Goal: Task Accomplishment & Management: Manage account settings

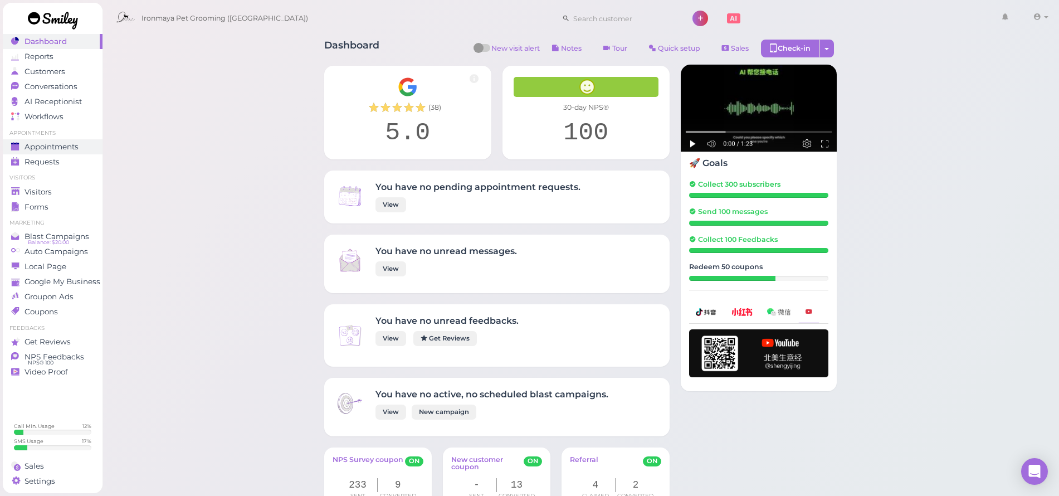
click at [61, 149] on span "Appointments" at bounding box center [52, 146] width 54 height 9
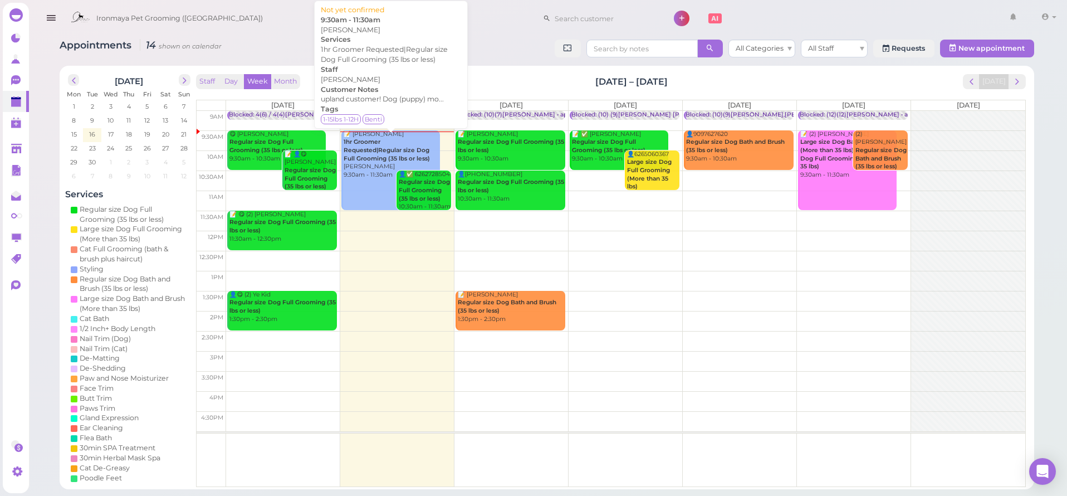
click at [356, 162] on div "📝 Narmin Esfahani Smith 1hr Groomer Requested|Regular size Dog Full Grooming (3…" at bounding box center [391, 154] width 97 height 49
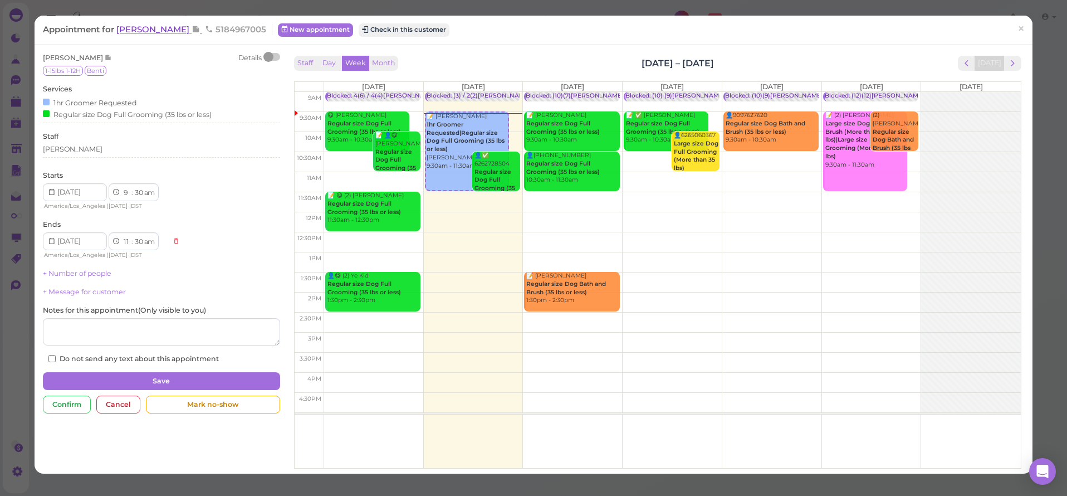
click at [166, 30] on span "[PERSON_NAME]" at bounding box center [153, 29] width 75 height 11
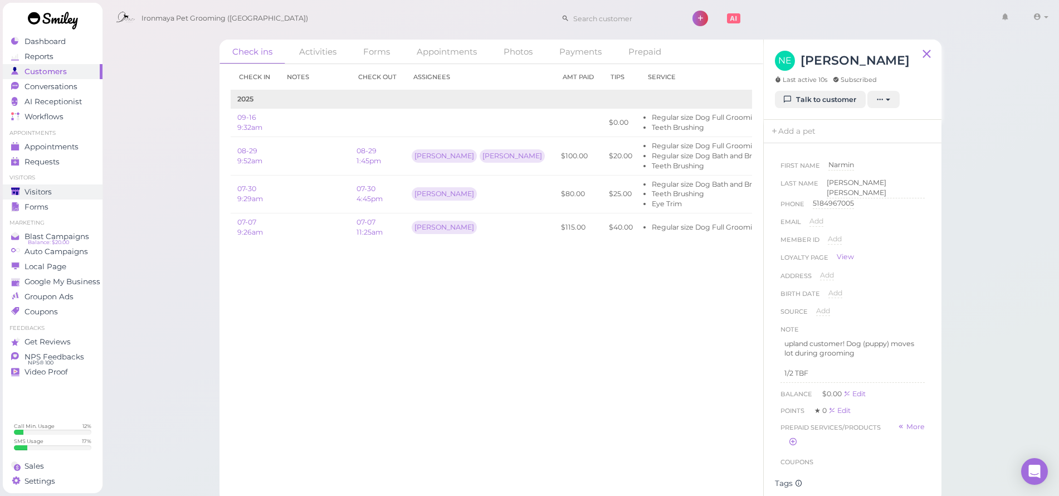
click at [37, 188] on span "Visitors" at bounding box center [38, 191] width 27 height 9
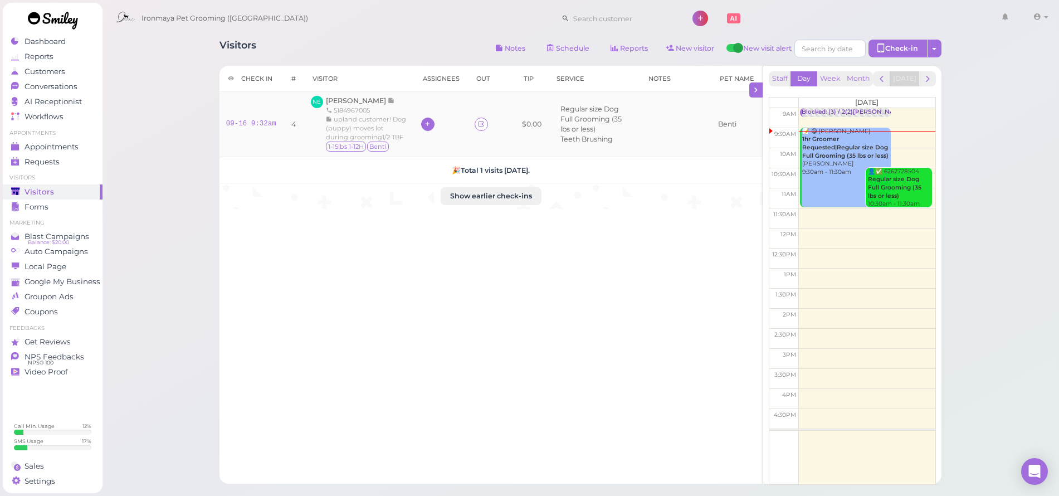
click at [434, 123] on div at bounding box center [427, 124] width 13 height 13
drag, startPoint x: 159, startPoint y: 259, endPoint x: 165, endPoint y: 241, distance: 19.6
click at [158, 259] on div "Visitors Notes Schedule Reports New visitor New visit alert Check-in Customer c…" at bounding box center [580, 309] width 957 height 618
click at [388, 101] on span "[PERSON_NAME]" at bounding box center [357, 100] width 62 height 8
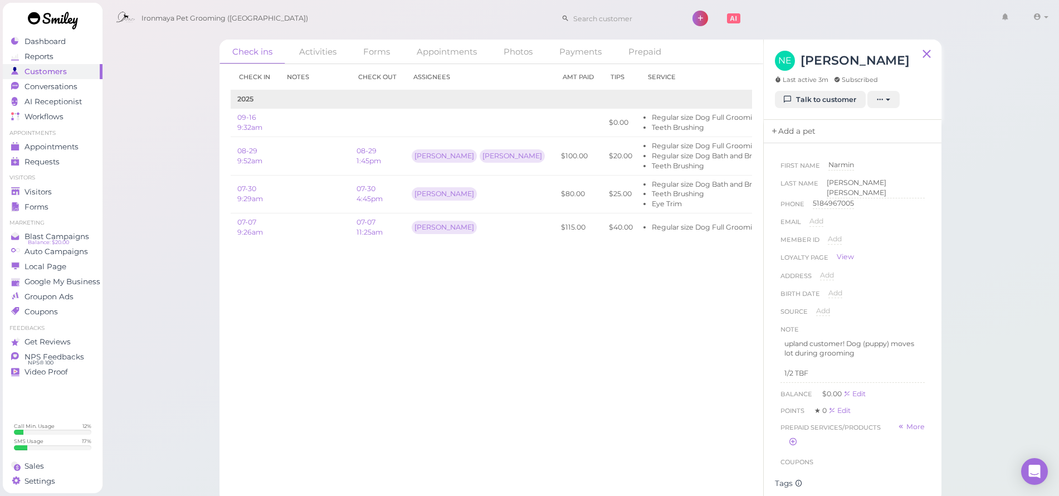
click at [784, 142] on link "Add a pet" at bounding box center [793, 131] width 58 height 23
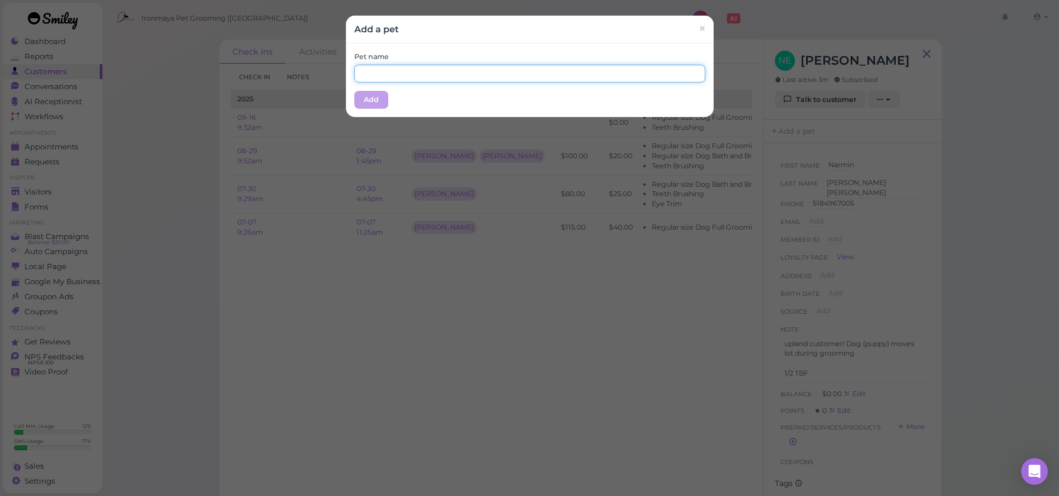
click at [453, 72] on input "text" at bounding box center [529, 74] width 351 height 18
type input "Benti"
click at [349, 106] on div "Pet name Benti Add" at bounding box center [530, 80] width 368 height 74
click at [371, 102] on button "Add" at bounding box center [371, 100] width 34 height 18
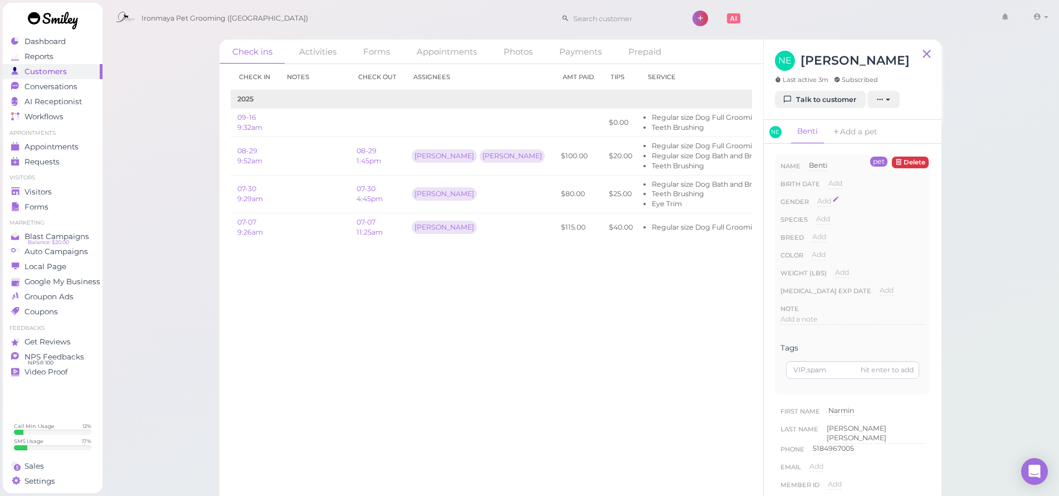
click at [819, 205] on span "Add" at bounding box center [824, 201] width 14 height 8
select select "Female"
click at [825, 227] on button "Done" at bounding box center [830, 221] width 25 height 12
click at [825, 223] on span "Add" at bounding box center [823, 218] width 14 height 8
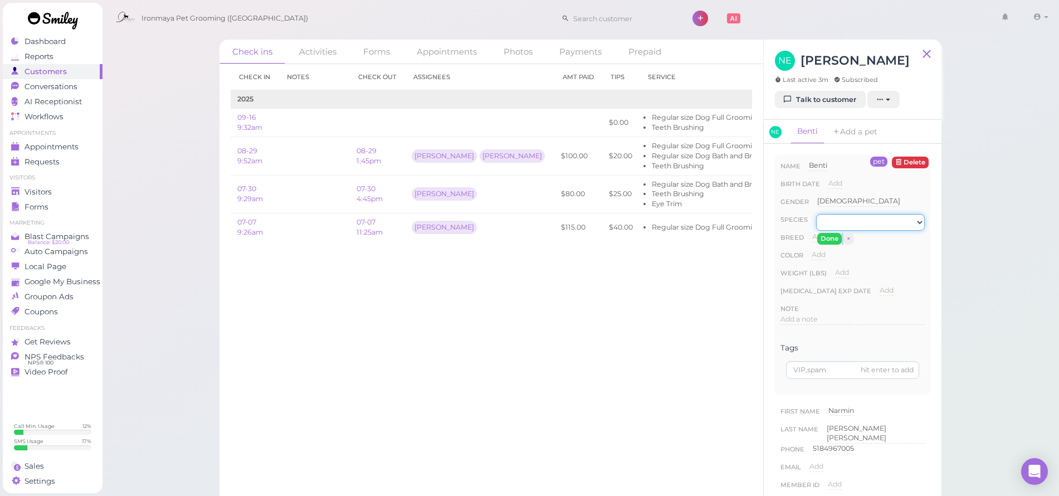
select select "Dog"
click at [824, 245] on button "Done" at bounding box center [829, 239] width 25 height 12
click at [822, 242] on div "Add" at bounding box center [819, 237] width 14 height 11
type input "Mini Poodle"
click at [819, 262] on button "Done" at bounding box center [825, 257] width 25 height 12
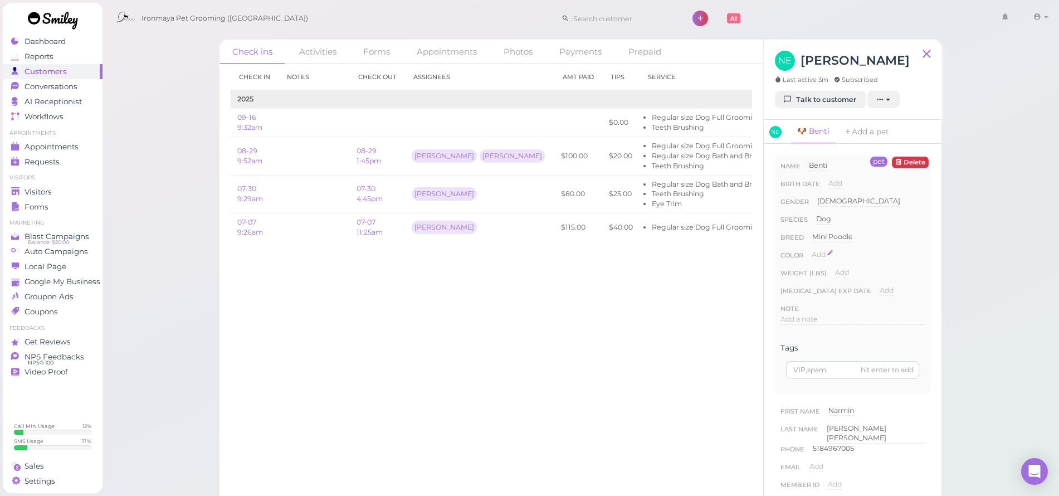
click at [819, 258] on span "Add" at bounding box center [819, 254] width 14 height 8
type input "r"
type input "dark brown"
click at [829, 280] on button "Done" at bounding box center [825, 274] width 25 height 12
click at [35, 188] on span "Visitors" at bounding box center [38, 191] width 27 height 9
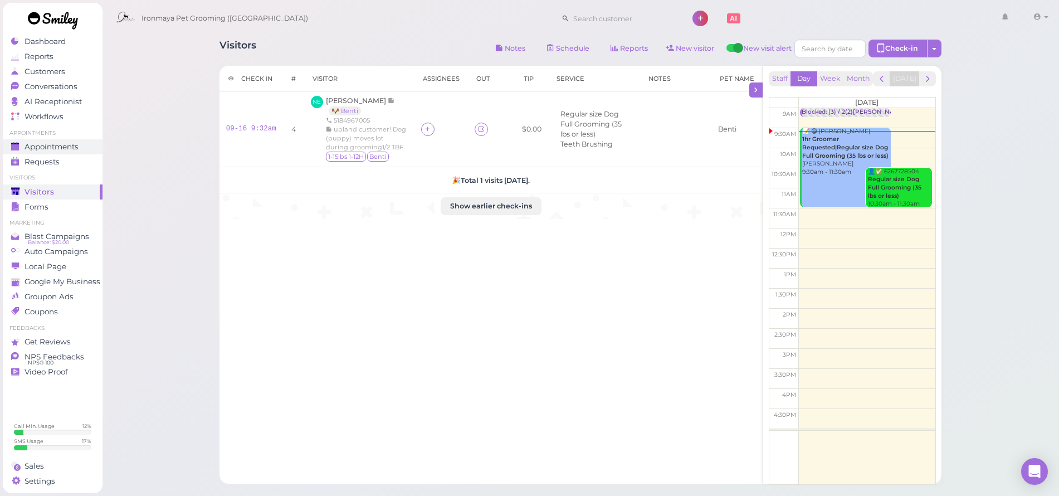
click at [80, 145] on div "Appointments" at bounding box center [51, 146] width 80 height 9
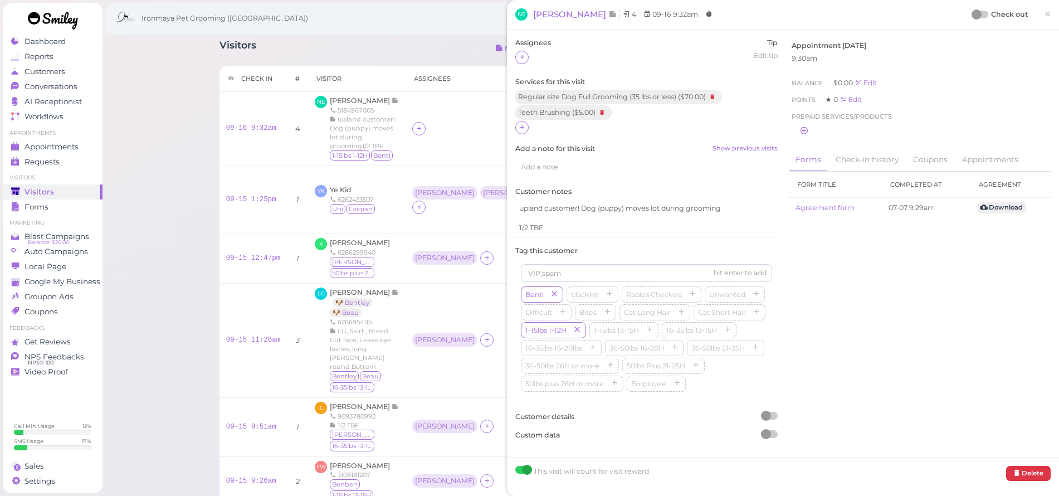
scroll to position [21, 0]
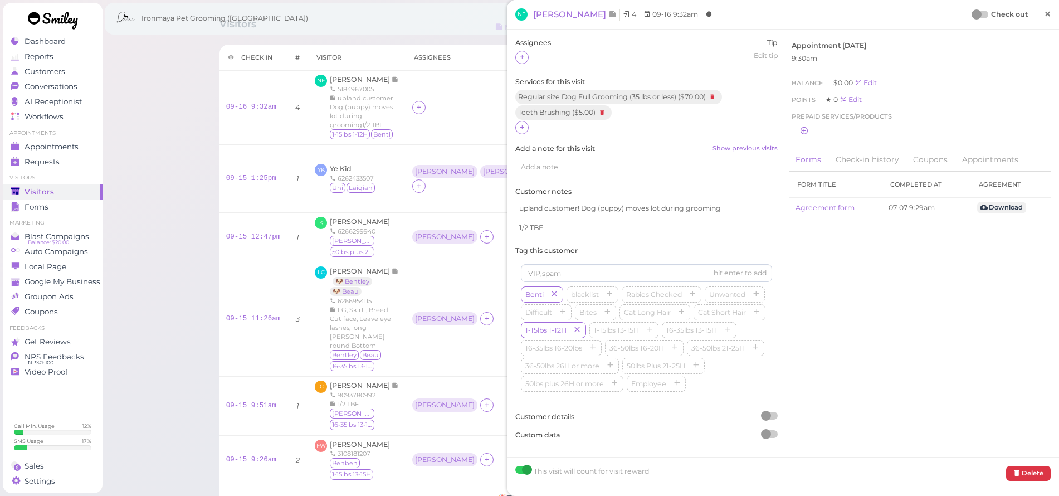
click at [1044, 17] on span "×" at bounding box center [1047, 14] width 7 height 16
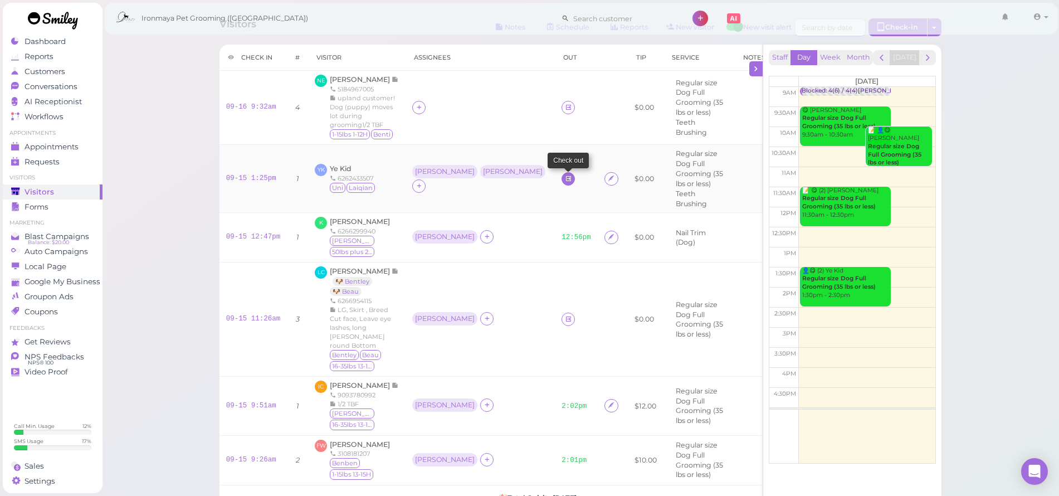
click at [565, 174] on icon at bounding box center [568, 178] width 7 height 8
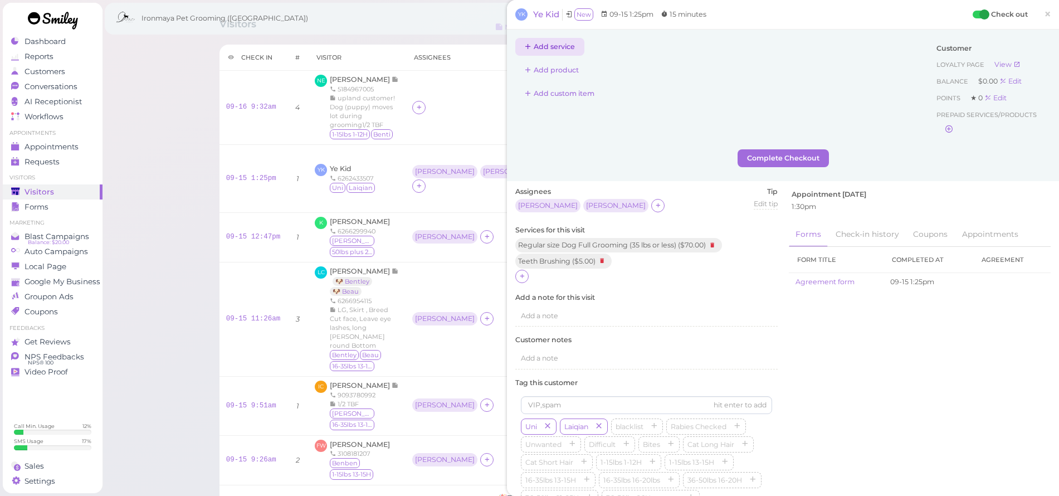
click at [569, 45] on button "Add service" at bounding box center [549, 47] width 69 height 18
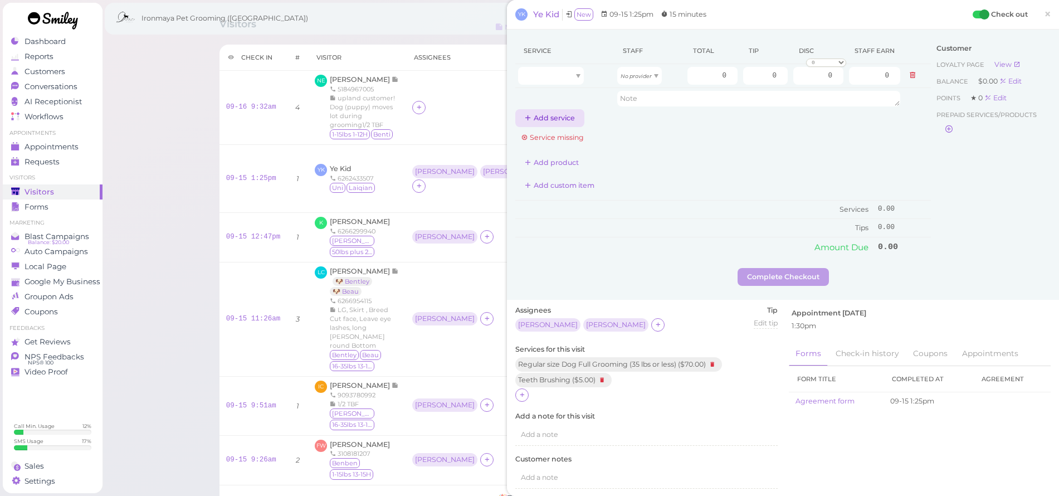
click at [551, 118] on button "Add service" at bounding box center [549, 118] width 69 height 18
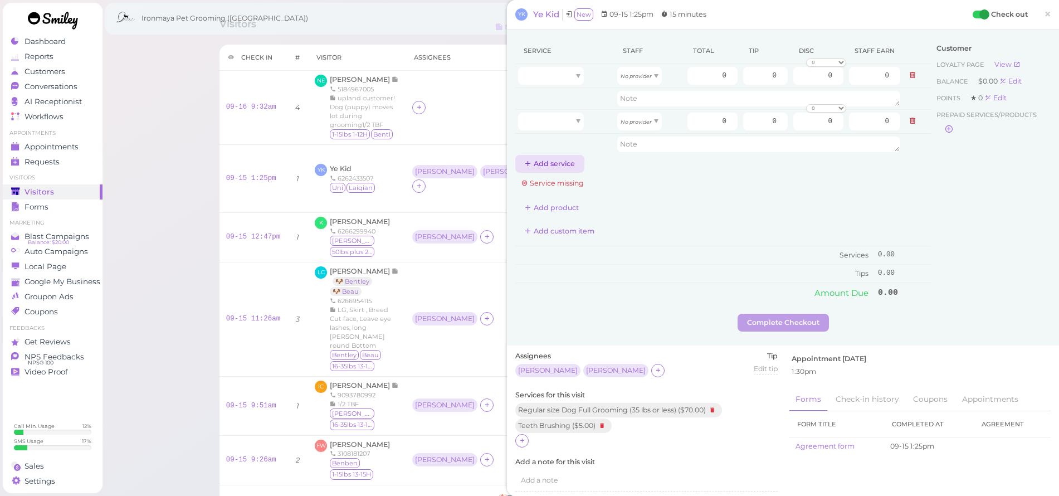
click at [559, 165] on button "Add service" at bounding box center [549, 164] width 69 height 18
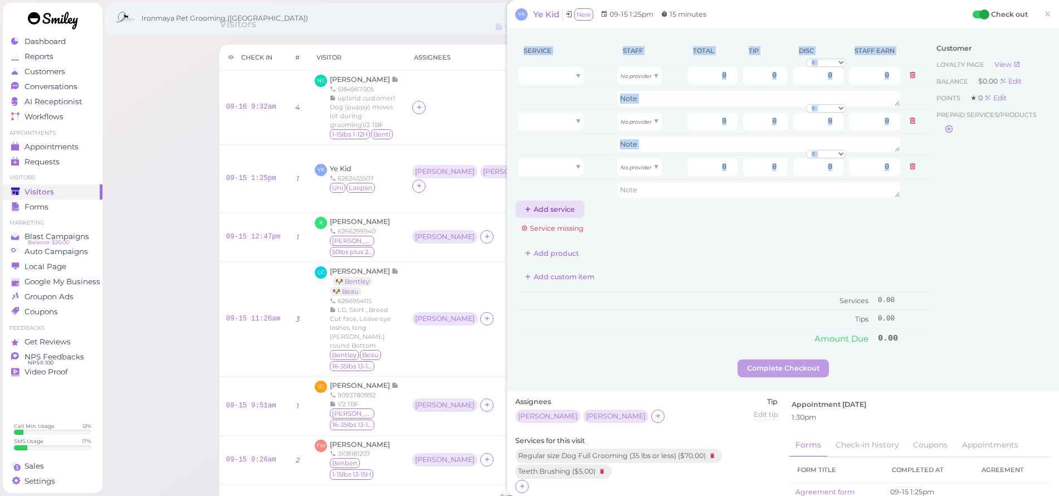
drag, startPoint x: 558, startPoint y: 198, endPoint x: 559, endPoint y: 208, distance: 10.1
click at [559, 207] on div "Service Staff Total Tip Disc Staff earn No provider 0 0 0 0 10% off 15% off 20%…" at bounding box center [723, 128] width 416 height 180
click at [559, 208] on button "Add service" at bounding box center [549, 210] width 69 height 18
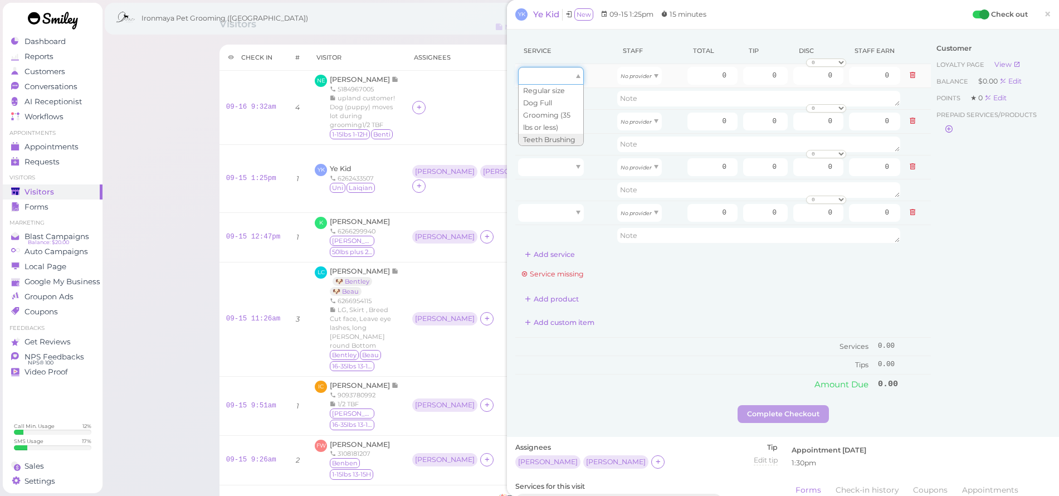
click at [553, 72] on div at bounding box center [551, 76] width 66 height 18
type input "70.00"
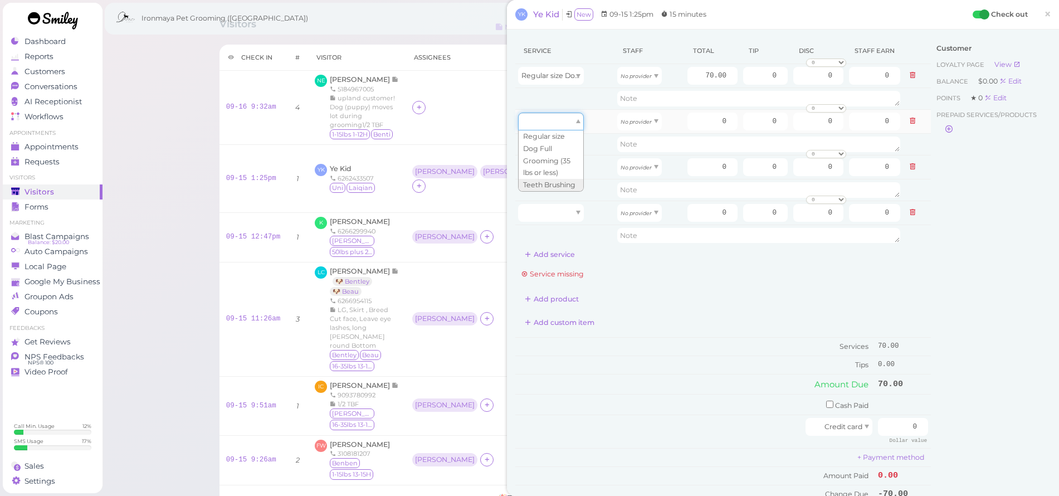
click at [549, 120] on div at bounding box center [551, 122] width 66 height 18
type input "70.00"
click at [550, 165] on div at bounding box center [551, 167] width 66 height 18
type input "70.00"
click at [574, 212] on div at bounding box center [551, 213] width 66 height 18
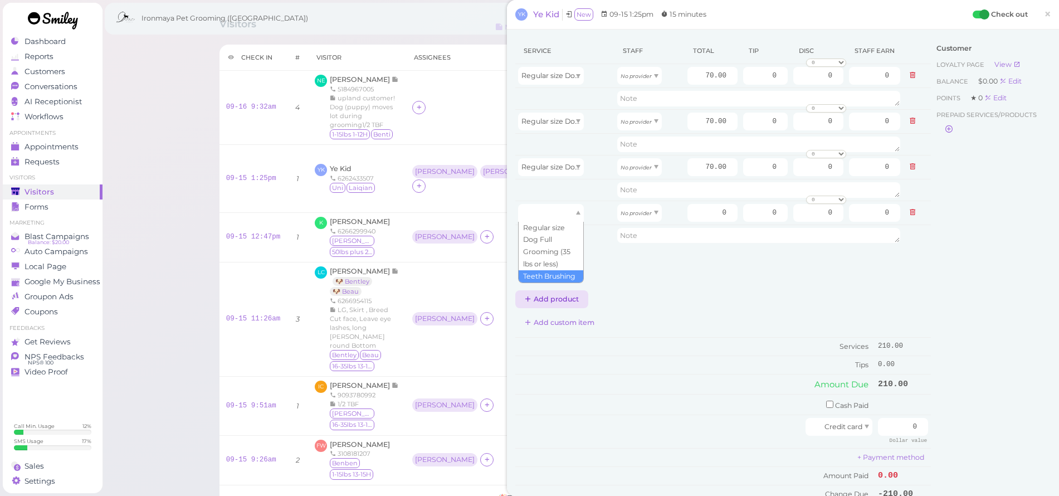
click at [553, 298] on button "Add product" at bounding box center [551, 299] width 73 height 18
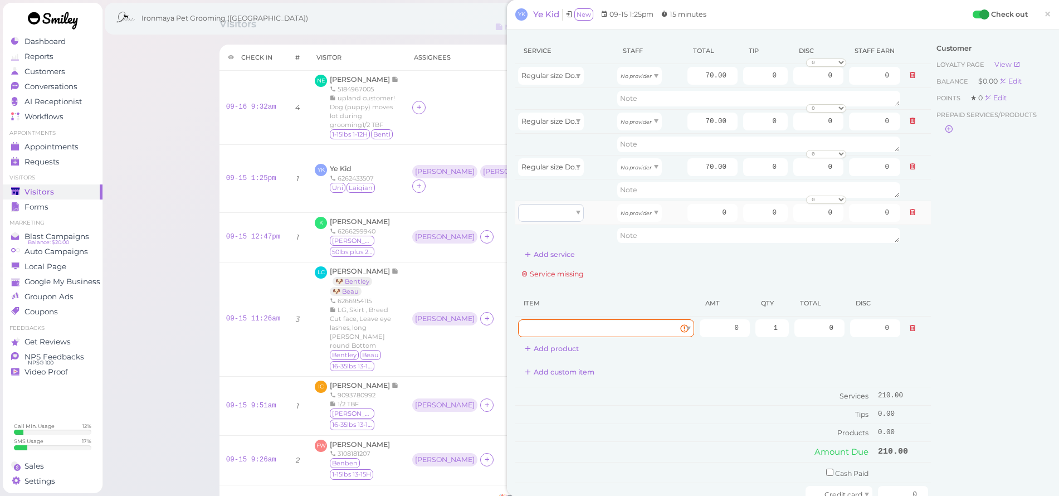
click at [558, 279] on div "Service Staff Total Tip Disc Staff earn Regular size Dog Full Grooming (35 lbs …" at bounding box center [723, 304] width 416 height 533
click at [553, 213] on div at bounding box center [551, 213] width 66 height 18
type input "5.00"
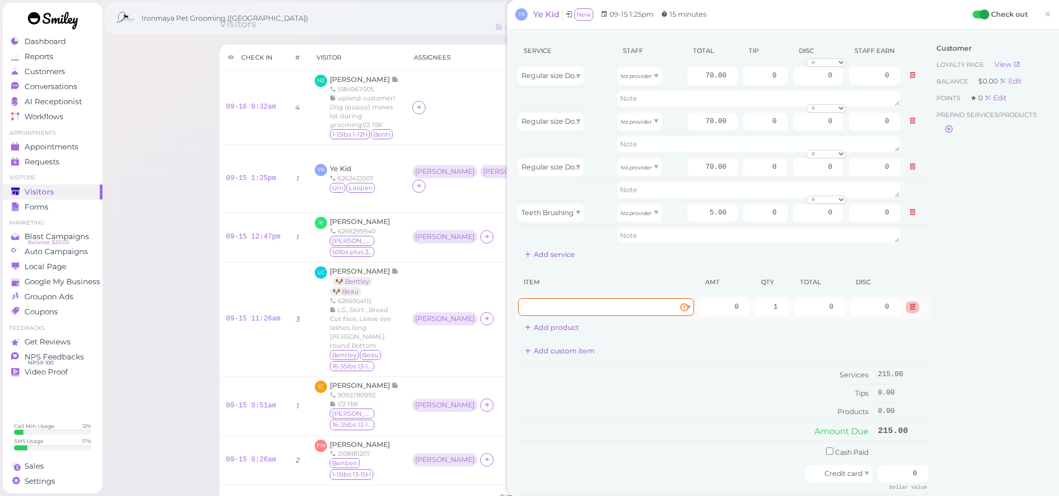
click at [906, 310] on button at bounding box center [912, 307] width 13 height 12
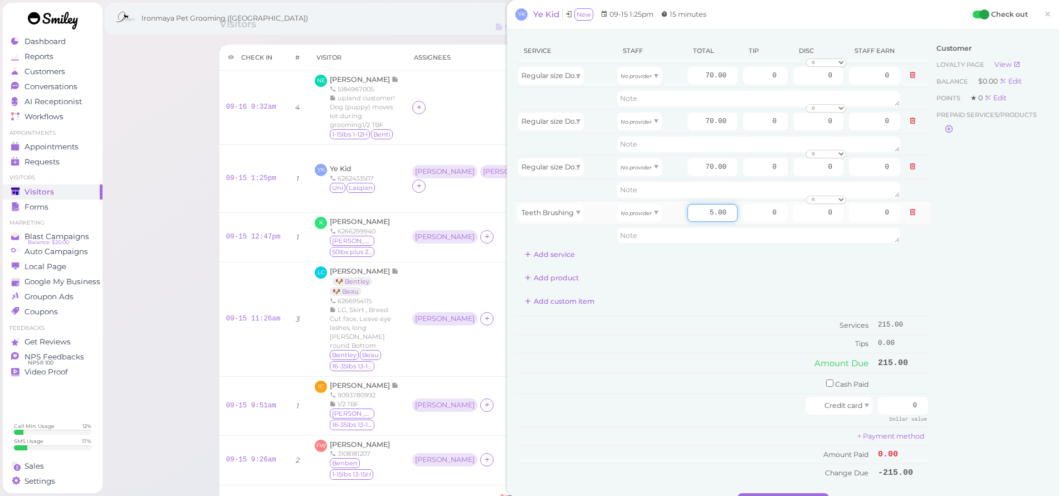
drag, startPoint x: 693, startPoint y: 213, endPoint x: 731, endPoint y: 214, distance: 37.9
click at [731, 214] on td "5.00" at bounding box center [713, 213] width 56 height 24
click at [644, 75] on icon "No provider" at bounding box center [635, 76] width 31 height 6
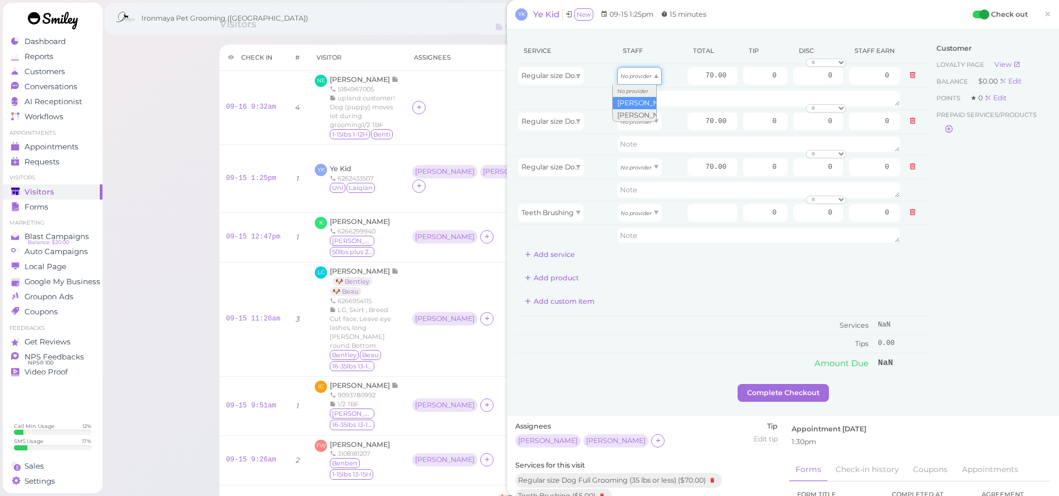
type input "31.50"
click at [628, 121] on icon "No provider" at bounding box center [635, 122] width 31 height 6
click at [633, 175] on div "No provider" at bounding box center [639, 167] width 45 height 18
click at [636, 218] on div "No provider" at bounding box center [639, 213] width 45 height 18
click at [717, 214] on input "number" at bounding box center [712, 213] width 50 height 18
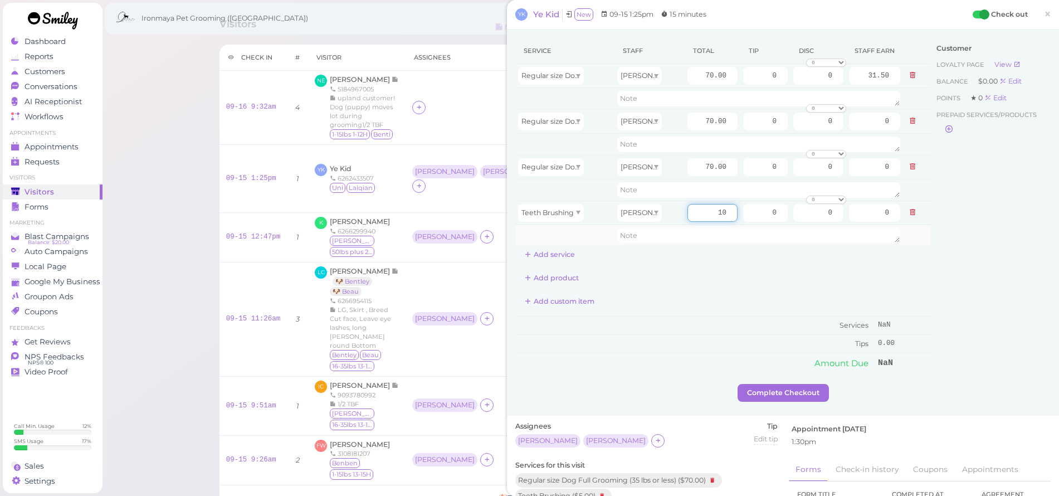
type input "10"
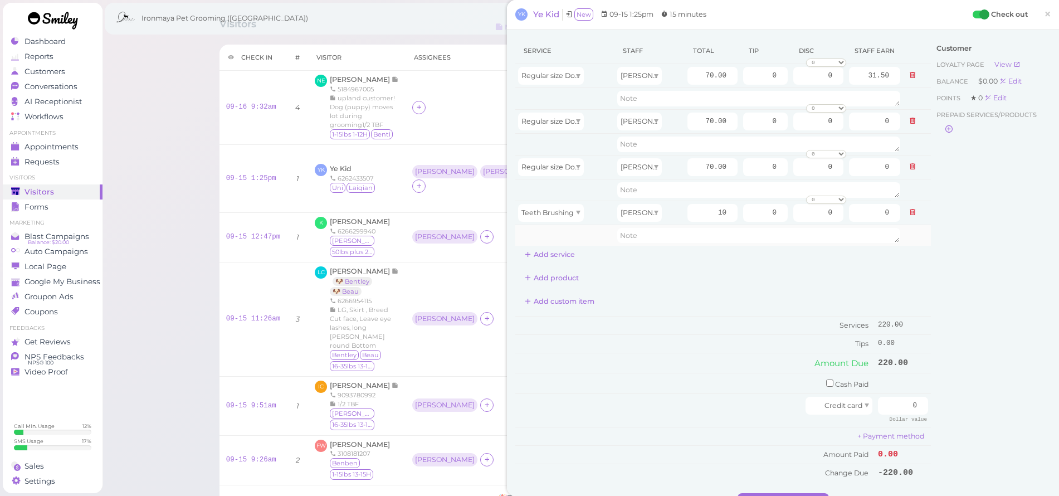
click at [682, 245] on td at bounding box center [758, 234] width 289 height 21
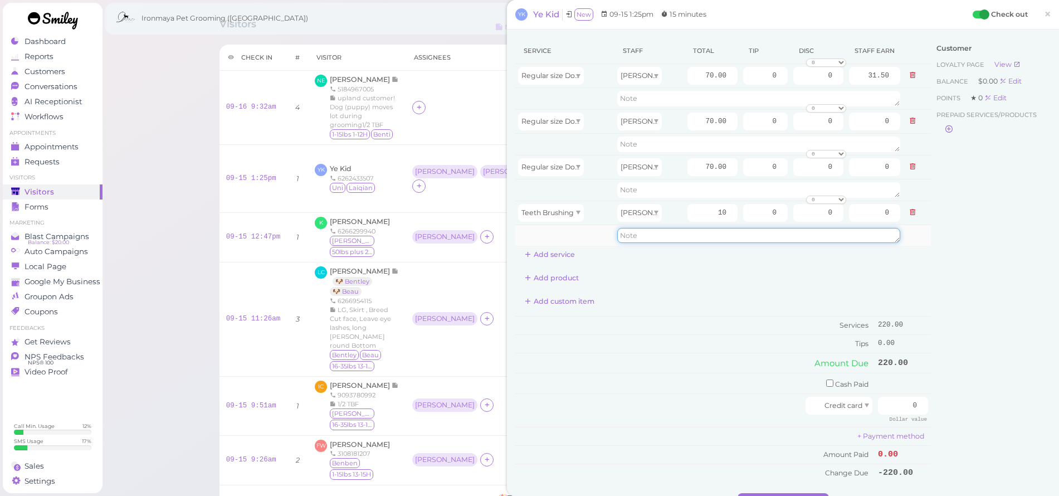
click at [682, 239] on textarea at bounding box center [758, 236] width 283 height 16
type textarea "2TB"
click at [677, 271] on div "Add product" at bounding box center [723, 278] width 416 height 18
drag, startPoint x: 693, startPoint y: 75, endPoint x: 739, endPoint y: 84, distance: 47.1
click at [739, 82] on tr "Regular size Dog Full Grooming (35 lbs or less) Isaac 70.00 0 0 0 10% off 15% o…" at bounding box center [723, 76] width 416 height 24
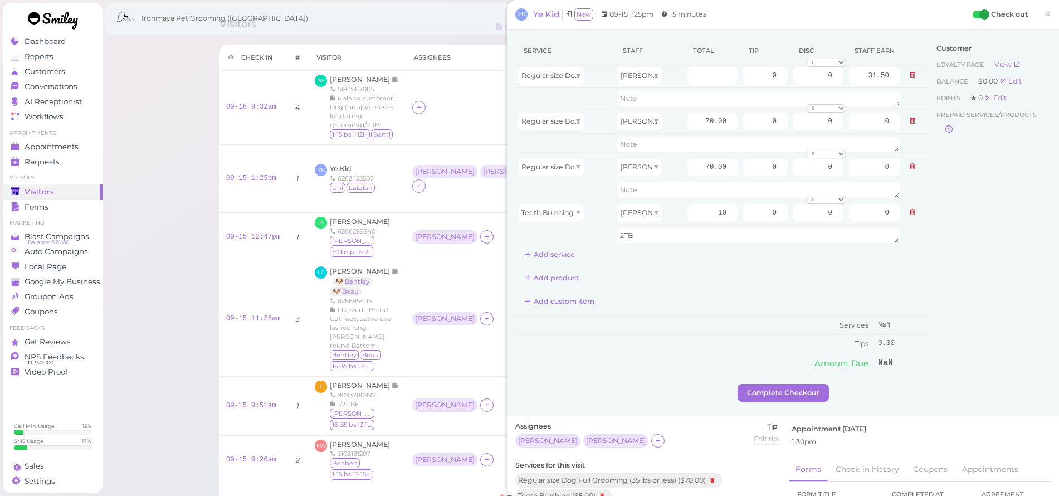
click at [1016, 221] on div "Customer Loyalty page View Balance $0.00 Edit Points ★ 0 Edit Prepaid services/…" at bounding box center [991, 211] width 120 height 346
click at [704, 77] on input "number" at bounding box center [712, 76] width 50 height 18
drag, startPoint x: 691, startPoint y: 120, endPoint x: 800, endPoint y: 143, distance: 111.4
click at [800, 143] on tbody "Regular size Dog Full Grooming (35 lbs or less) Isaac 0 0 0 10% off 15% off 20%…" at bounding box center [723, 155] width 416 height 182
click at [689, 77] on input "number" at bounding box center [712, 76] width 50 height 18
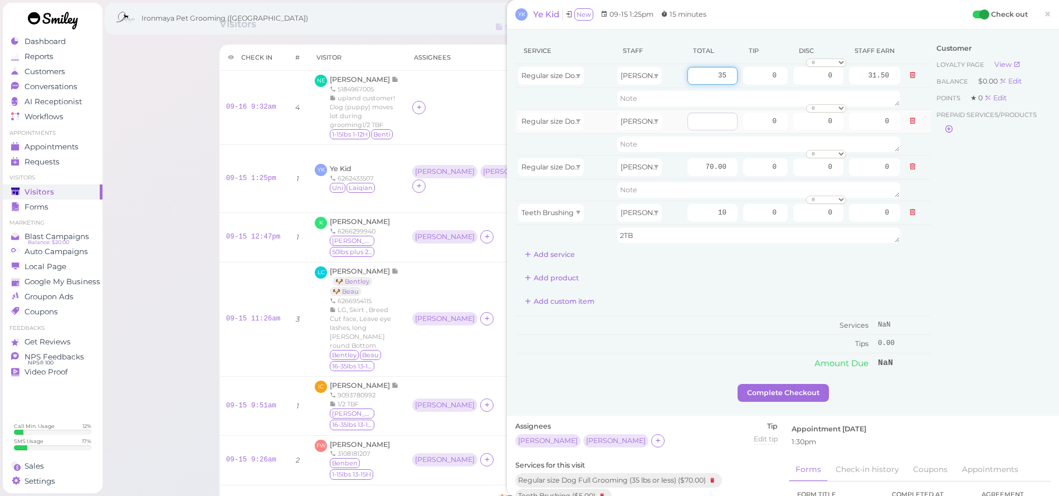
type input "35"
type input "15.75"
click at [700, 114] on input "number" at bounding box center [712, 122] width 50 height 18
type input "35"
click at [706, 270] on div "Add product" at bounding box center [723, 278] width 416 height 18
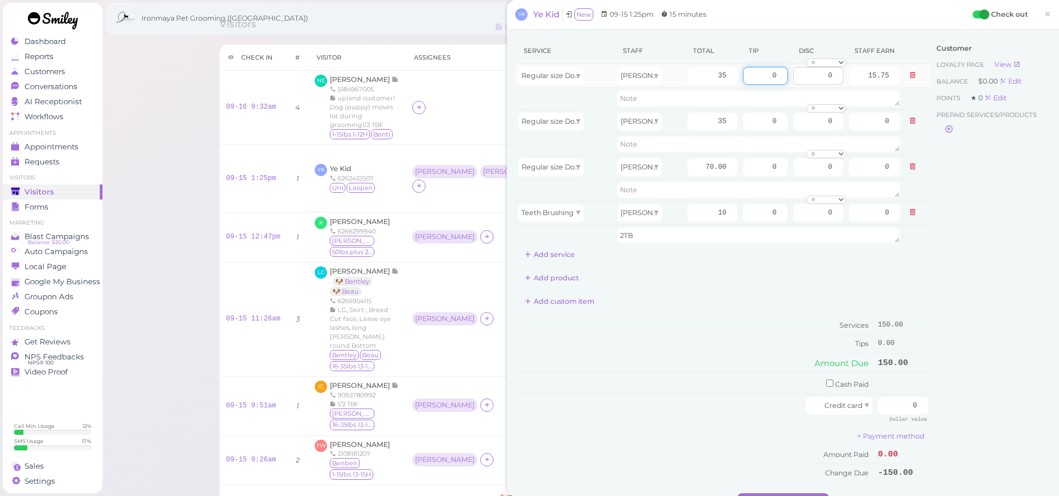
drag, startPoint x: 759, startPoint y: 75, endPoint x: 806, endPoint y: 79, distance: 47.0
click at [806, 79] on tr "Regular size Dog Full Grooming (35 lbs or less) Isaac 35 0 0 0 10% off 15% off …" at bounding box center [723, 76] width 416 height 24
type input "8"
drag, startPoint x: 751, startPoint y: 122, endPoint x: 817, endPoint y: 120, distance: 65.7
click at [817, 120] on tr "Regular size Dog Full Grooming (35 lbs or less) Emma 35 0 0 0 10% off 15% off 2…" at bounding box center [723, 121] width 416 height 24
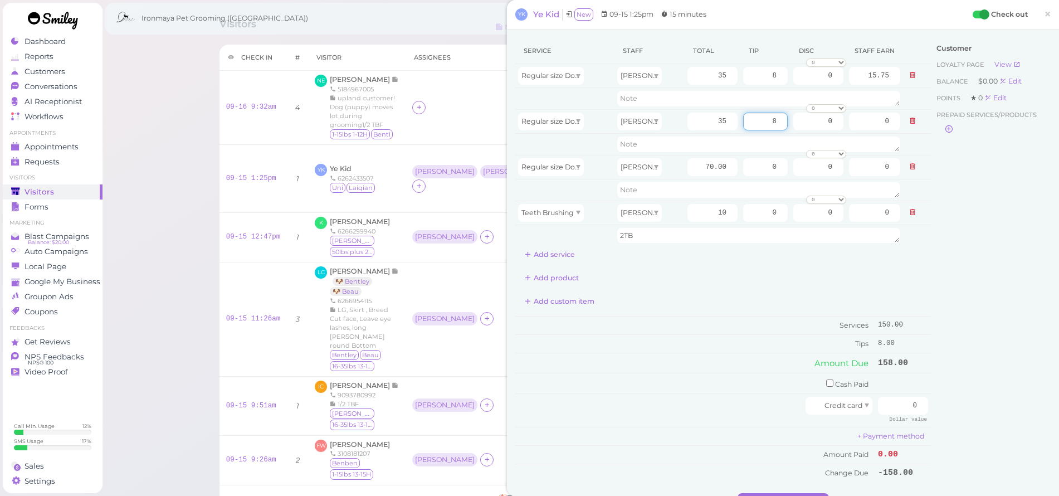
type input "8"
click at [774, 261] on div "Service Staff Total Tip Disc Staff earn Regular size Dog Full Grooming (35 lbs …" at bounding box center [723, 151] width 416 height 226
drag, startPoint x: 895, startPoint y: 404, endPoint x: 947, endPoint y: 409, distance: 52.7
click at [947, 409] on div "Service Staff Total Tip Disc Staff earn Regular size Dog Full Grooming (35 lbs …" at bounding box center [782, 265] width 535 height 455
type input "166"
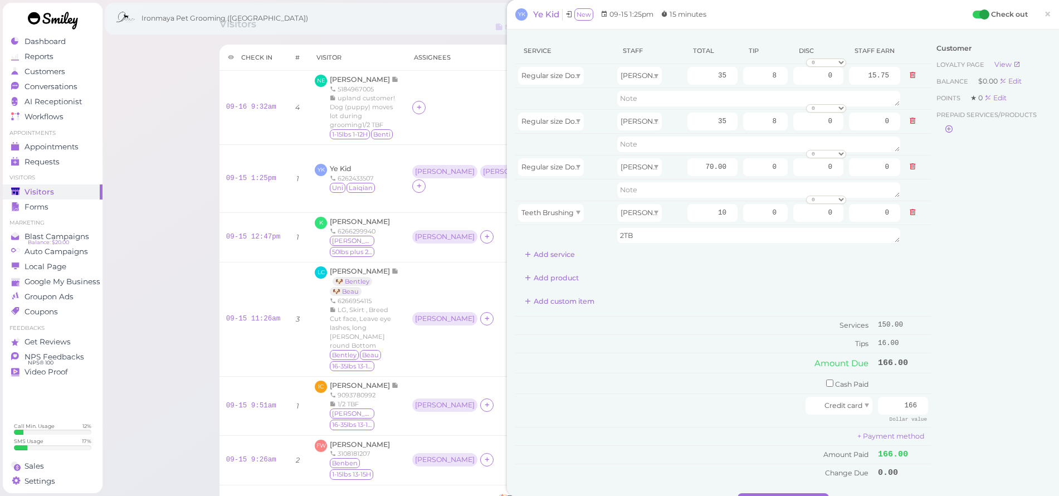
click at [978, 373] on div "Customer Loyalty page View Balance $0.00 Edit Points ★ 0 Edit Prepaid services/…" at bounding box center [991, 265] width 120 height 455
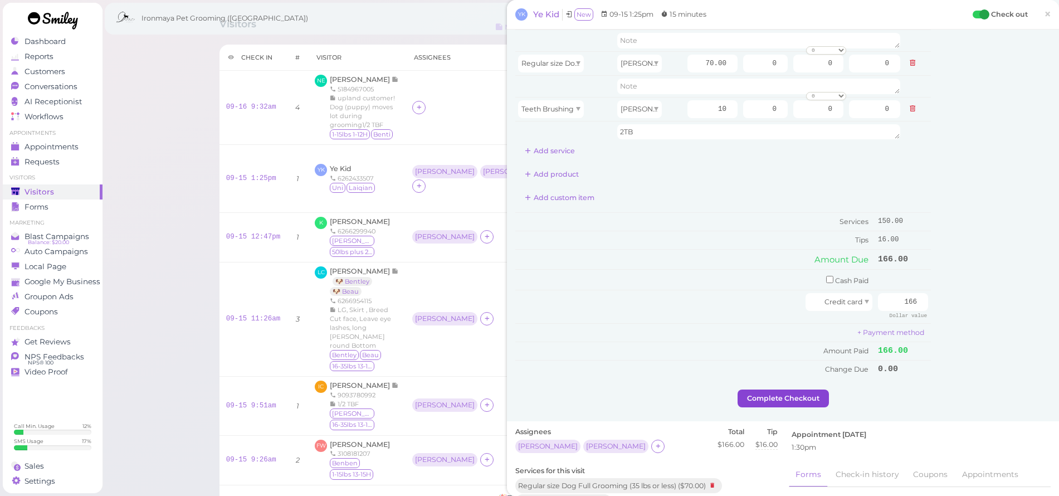
click at [773, 392] on button "Complete Checkout" at bounding box center [782, 398] width 91 height 18
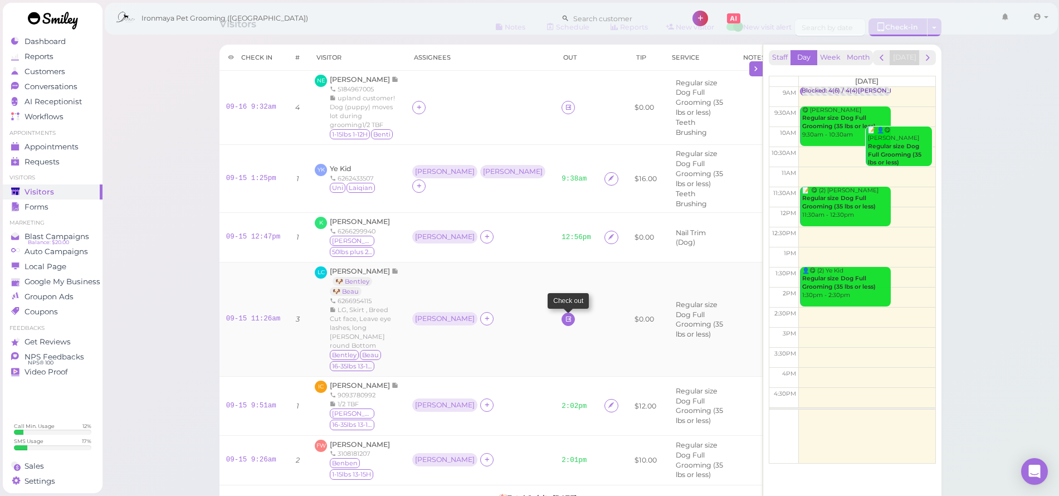
click at [565, 315] on icon at bounding box center [568, 319] width 7 height 8
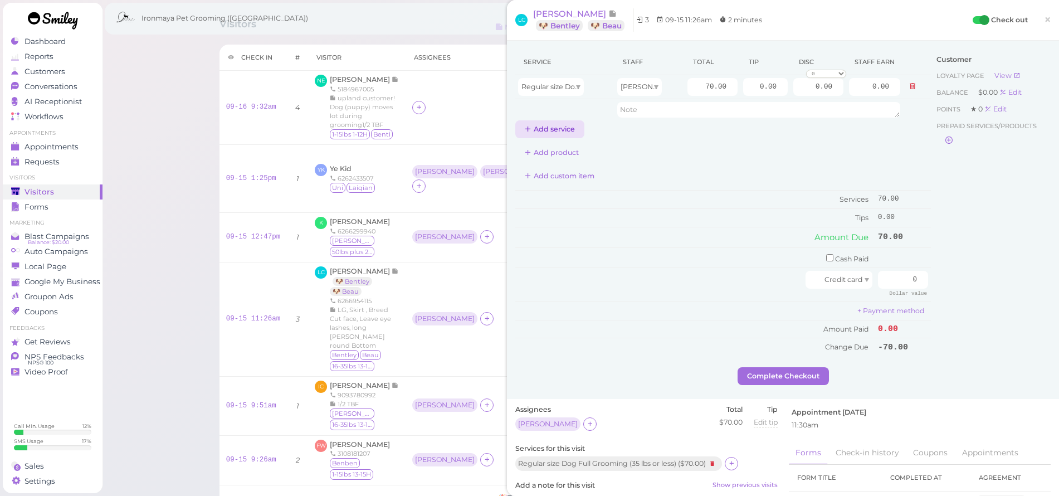
click at [573, 132] on button "Add service" at bounding box center [549, 129] width 69 height 18
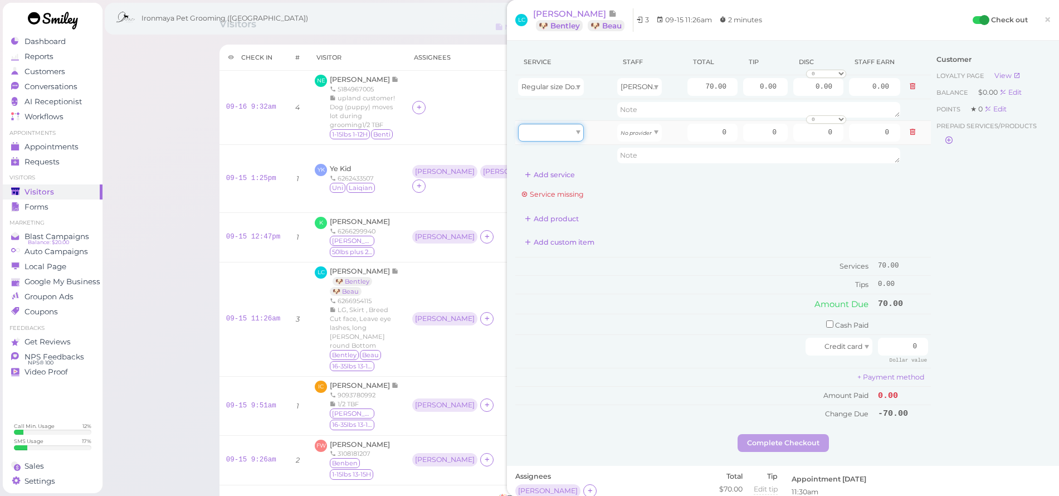
click at [560, 135] on div at bounding box center [551, 133] width 66 height 18
drag, startPoint x: 555, startPoint y: 159, endPoint x: 561, endPoint y: 155, distance: 7.3
type input "70.00"
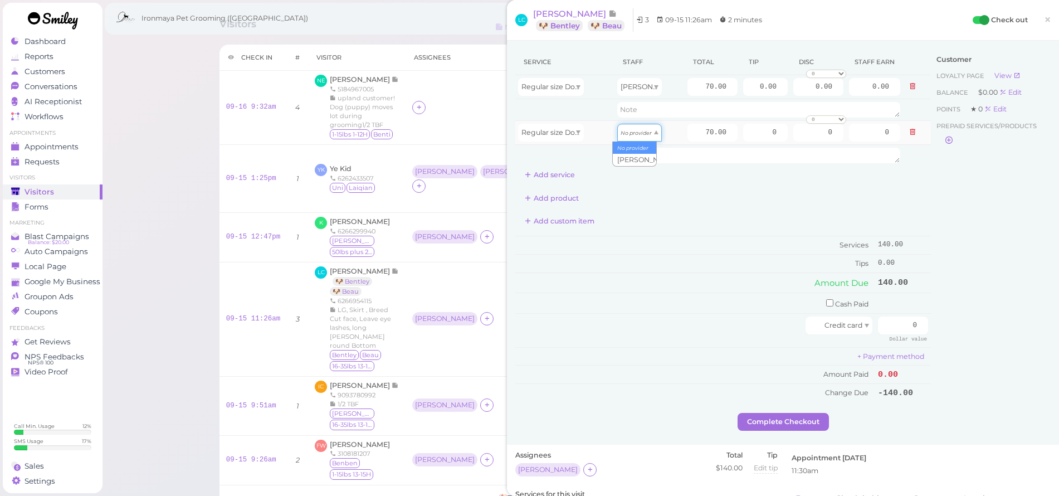
click at [620, 132] on icon "No provider" at bounding box center [635, 133] width 31 height 6
drag, startPoint x: 693, startPoint y: 86, endPoint x: 819, endPoint y: 93, distance: 126.6
click at [814, 95] on tr "Regular size Dog Full Grooming (35 lbs or less) Emma 70.00 0.00 0.00 0 10% off …" at bounding box center [723, 87] width 416 height 24
type input "100"
drag, startPoint x: 680, startPoint y: 122, endPoint x: 776, endPoint y: 137, distance: 97.5
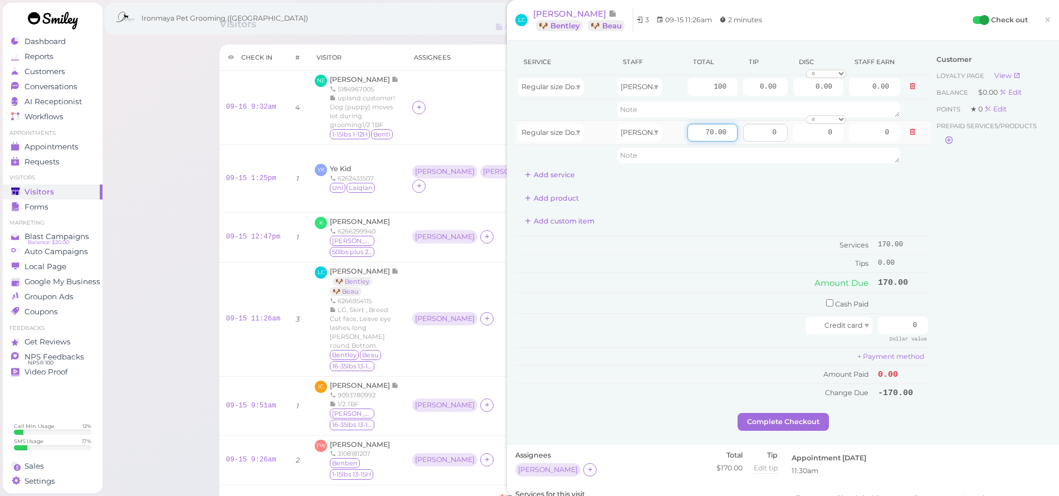
click at [776, 137] on tr "Regular size Dog Full Grooming (35 lbs or less) Emma 70.00 0 0 0 10% off 15% of…" at bounding box center [723, 132] width 416 height 24
type input "100"
click at [774, 180] on div "Service Staff Total Tip Disc Staff earn Regular size Dog Full Grooming (35 lbs …" at bounding box center [723, 116] width 416 height 135
drag, startPoint x: 751, startPoint y: 90, endPoint x: 900, endPoint y: 93, distance: 148.7
click at [898, 91] on tr "Regular size Dog Full Grooming (35 lbs or less) Emma 100 0.00 0.00 0 10% off 15…" at bounding box center [723, 87] width 416 height 24
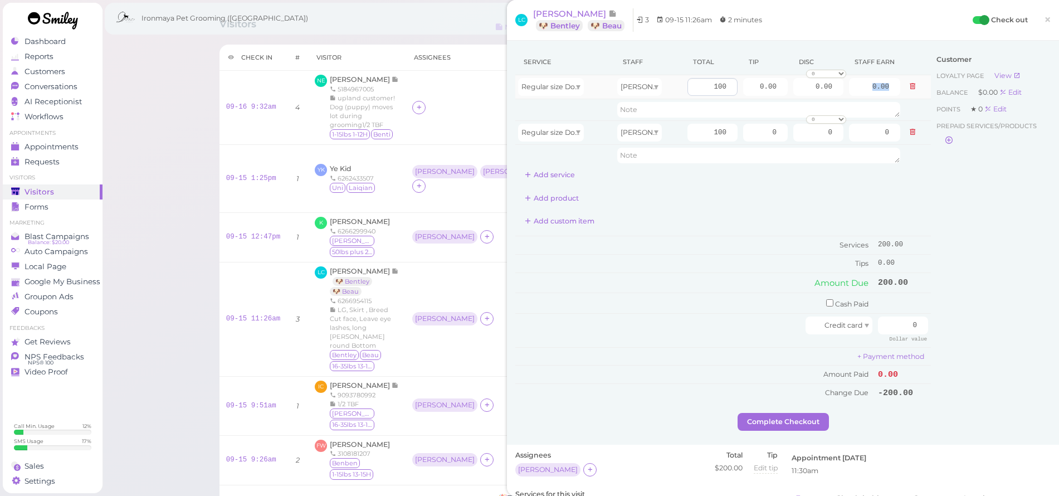
drag, startPoint x: 900, startPoint y: 93, endPoint x: 712, endPoint y: 85, distance: 187.3
click at [857, 91] on tr "Regular size Dog Full Grooming (35 lbs or less) Emma 100 0.00 0.00 0 10% off 15…" at bounding box center [723, 87] width 416 height 24
drag, startPoint x: 780, startPoint y: 87, endPoint x: 833, endPoint y: 91, distance: 52.5
click at [833, 91] on tr "Regular size Dog Full Grooming (35 lbs or less) Emma 100 0.00 0.00 0 10% off 15…" at bounding box center [723, 87] width 416 height 24
type input "10"
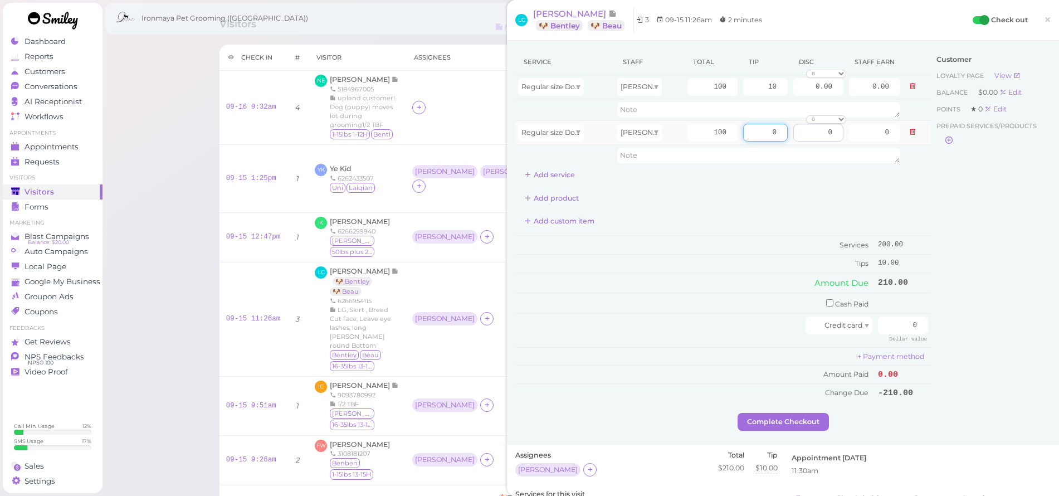
drag, startPoint x: 758, startPoint y: 129, endPoint x: 784, endPoint y: 133, distance: 26.6
click at [784, 133] on tr "Regular size Dog Full Grooming (35 lbs or less) Emma 100 0 0 0 10% off 15% off …" at bounding box center [723, 132] width 416 height 24
type input "10"
click at [785, 201] on div "Add product" at bounding box center [723, 198] width 416 height 18
drag, startPoint x: 885, startPoint y: 321, endPoint x: 1000, endPoint y: 328, distance: 114.9
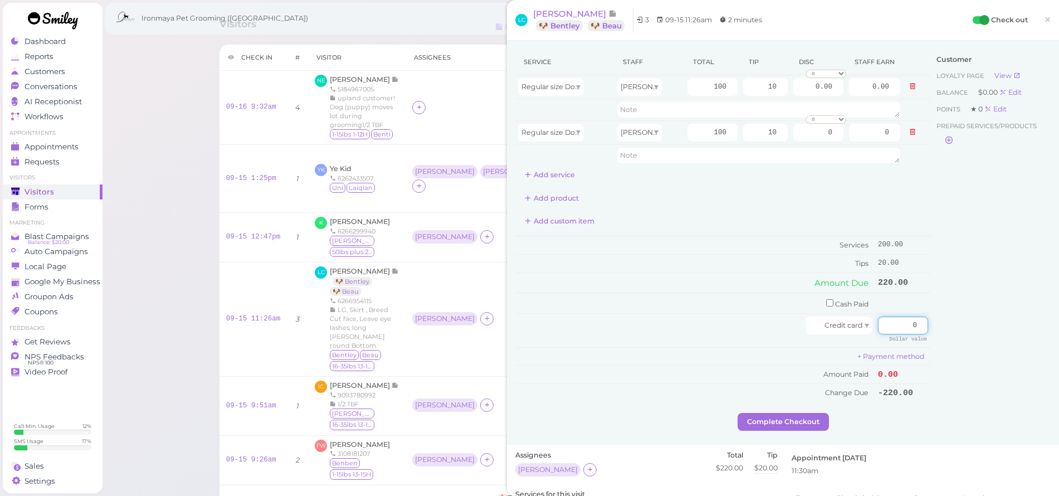
click at [1000, 326] on div "Service Staff Total Tip Disc Staff earn Regular size Dog Full Grooming (35 lbs …" at bounding box center [782, 231] width 535 height 364
type input "220"
click at [996, 312] on div "Customer Loyalty page View Balance $0.00 Edit Points ★ 0 Edit Prepaid services/…" at bounding box center [991, 231] width 120 height 364
click at [798, 414] on button "Complete Checkout" at bounding box center [782, 422] width 91 height 18
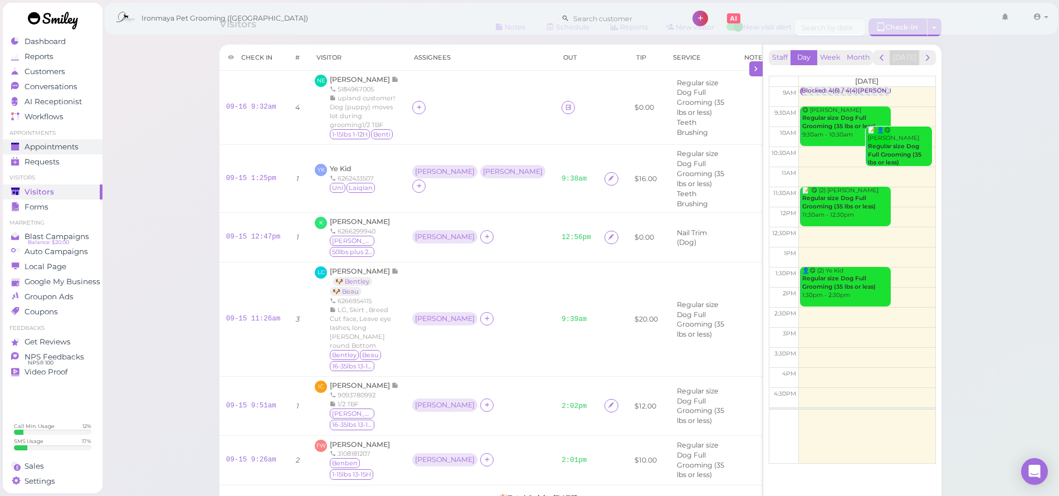
click at [29, 149] on span "Appointments" at bounding box center [52, 146] width 54 height 9
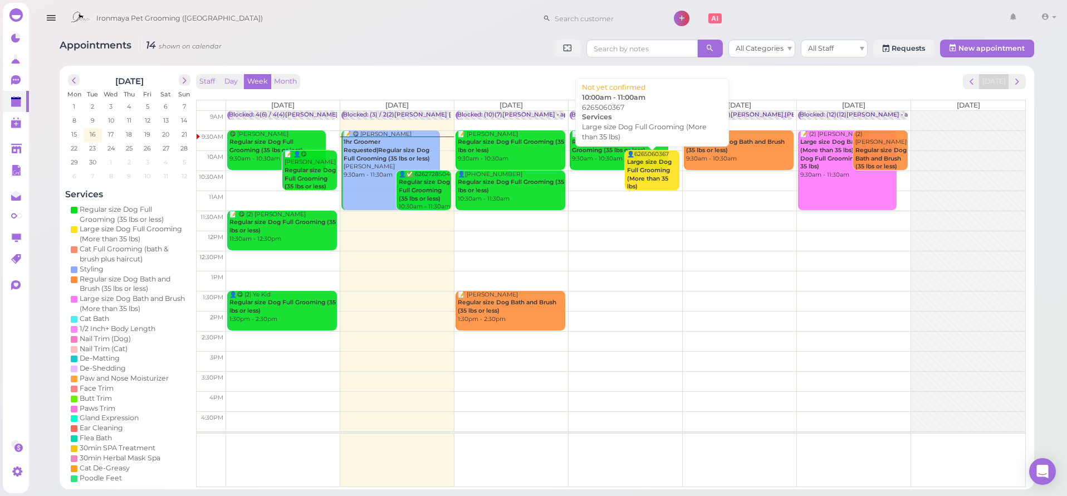
click at [649, 173] on b "Large size Dog Full Grooming (More than 35 lbs)" at bounding box center [649, 174] width 45 height 32
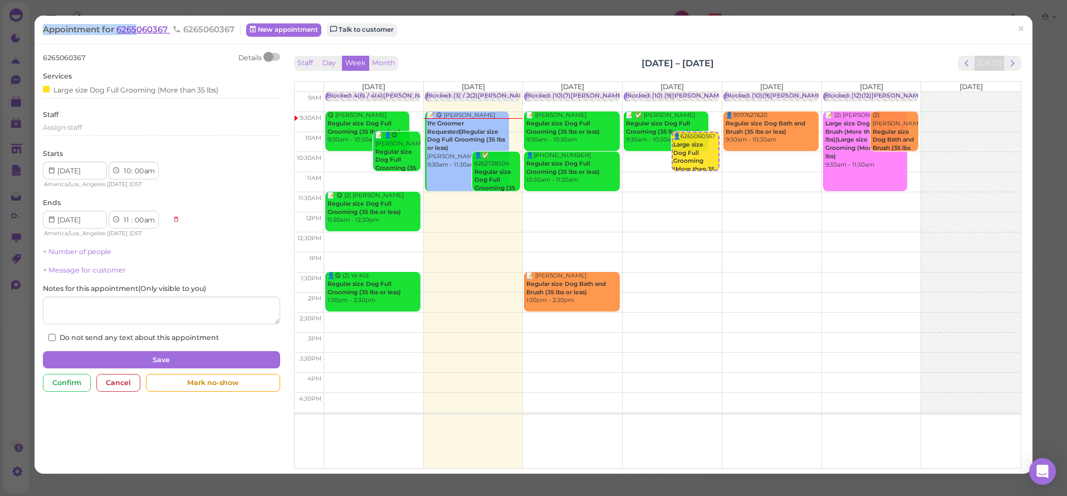
click at [136, 26] on div "Appointment for 6265060367 6265060367 New appointment Talk to customer ×" at bounding box center [534, 30] width 998 height 28
click at [138, 27] on span "6265060367" at bounding box center [142, 29] width 53 height 11
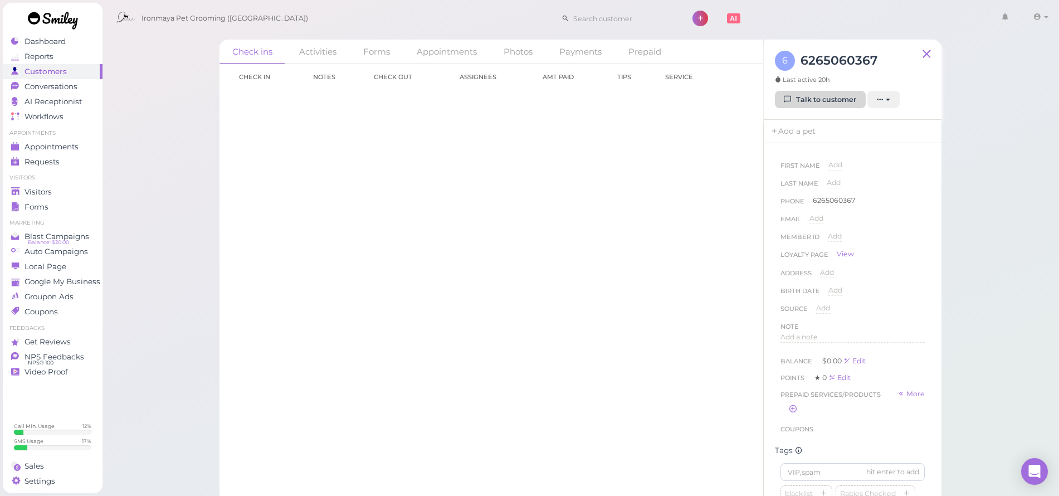
click at [793, 102] on link "Talk to customer" at bounding box center [820, 100] width 91 height 18
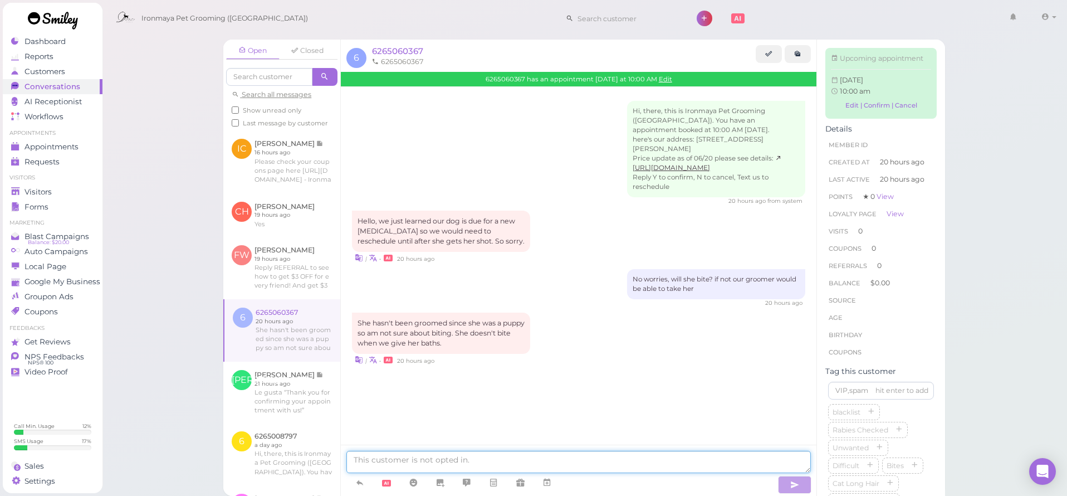
click at [501, 452] on textarea at bounding box center [578, 462] width 465 height 22
type textarea "Ok, thank you for letting us know, we would be able to try her out. we can keep…"
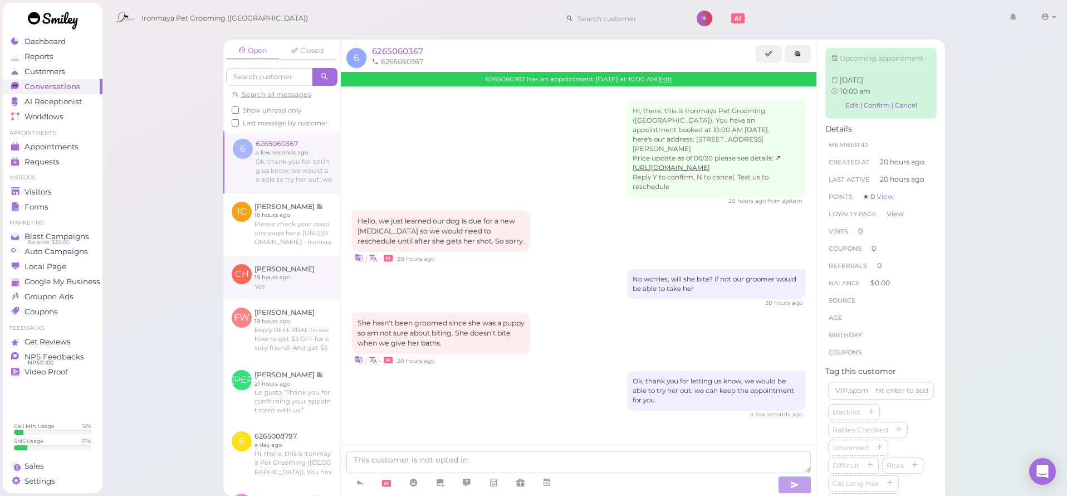
click at [289, 295] on link at bounding box center [281, 277] width 117 height 43
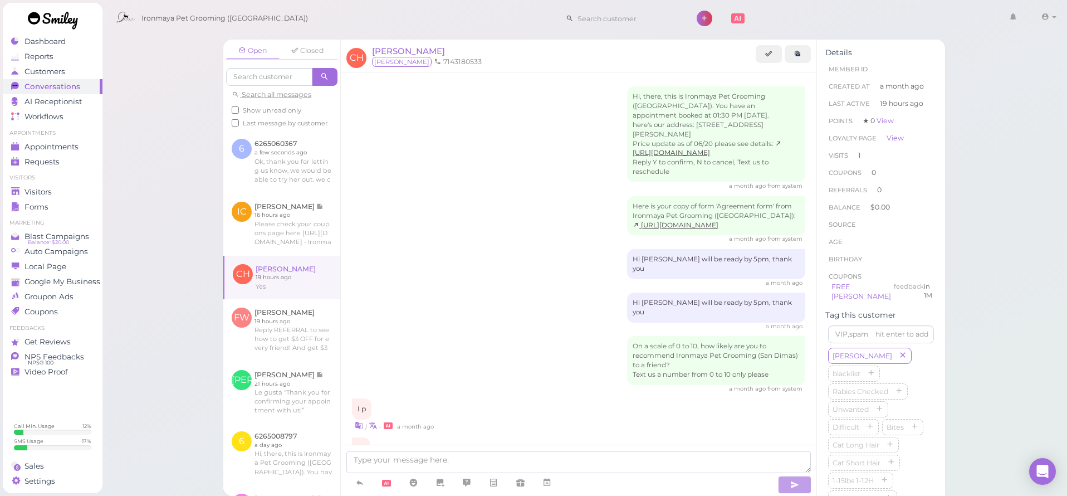
scroll to position [509, 0]
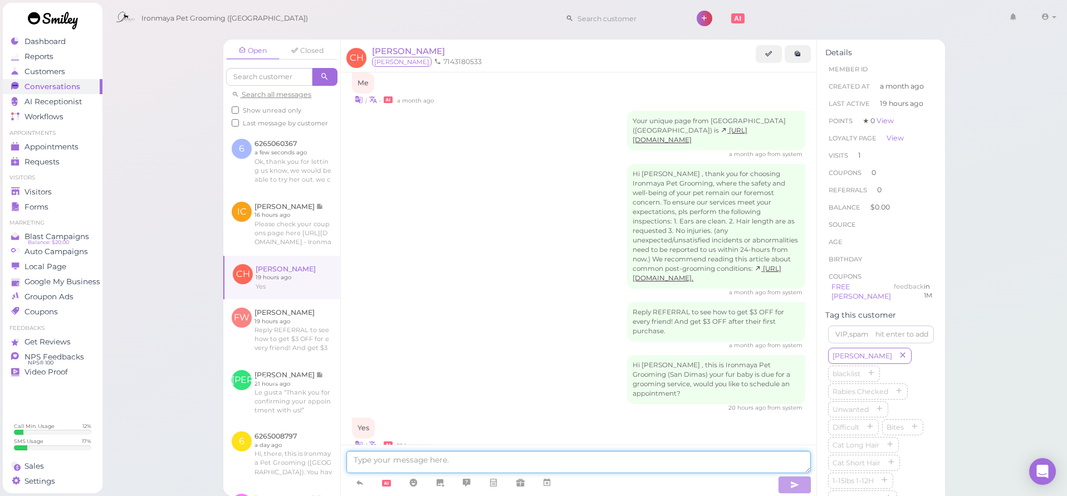
click at [371, 466] on textarea at bounding box center [578, 462] width 465 height 22
type textarea "Would you like"
click at [412, 43] on div "CH Cesar Hernandez Gilbert 7143180533" at bounding box center [579, 56] width 476 height 33
click at [412, 50] on span "Cesar Hernandez" at bounding box center [408, 51] width 73 height 11
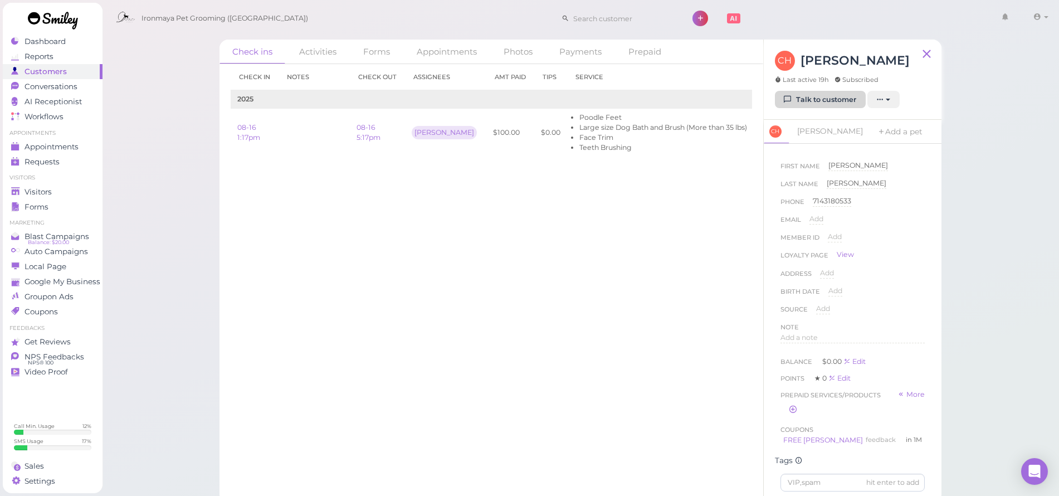
click at [834, 97] on link "Talk to customer" at bounding box center [820, 100] width 91 height 18
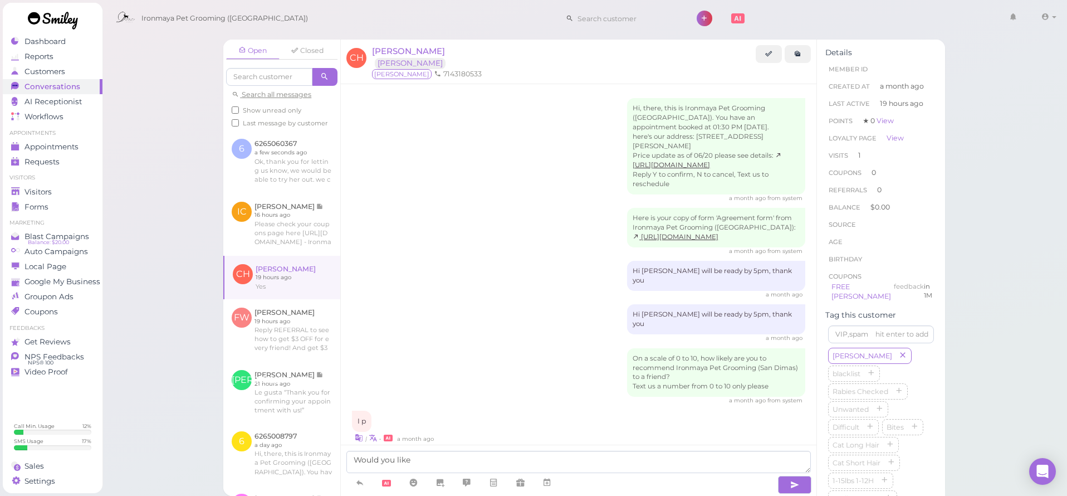
scroll to position [509, 0]
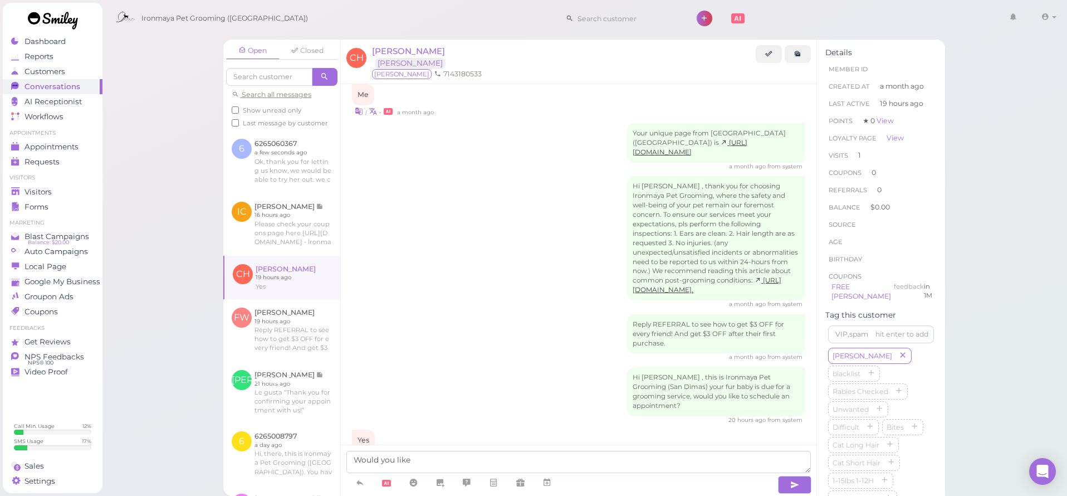
click at [449, 466] on textarea "Would you like" at bounding box center [578, 462] width 465 height 22
type textarea "Would you like to come in today in the afternoon, or Thursday afernoon\"
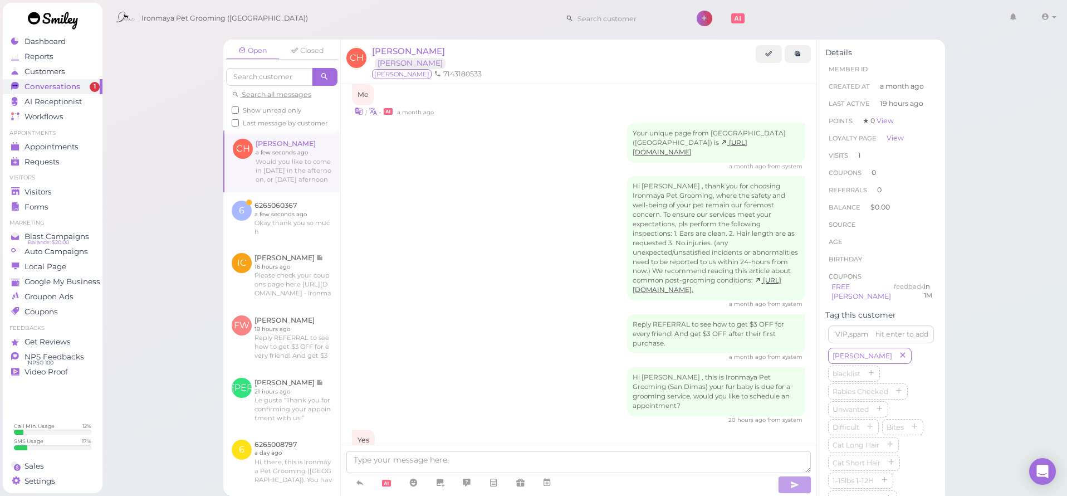
scroll to position [544, 0]
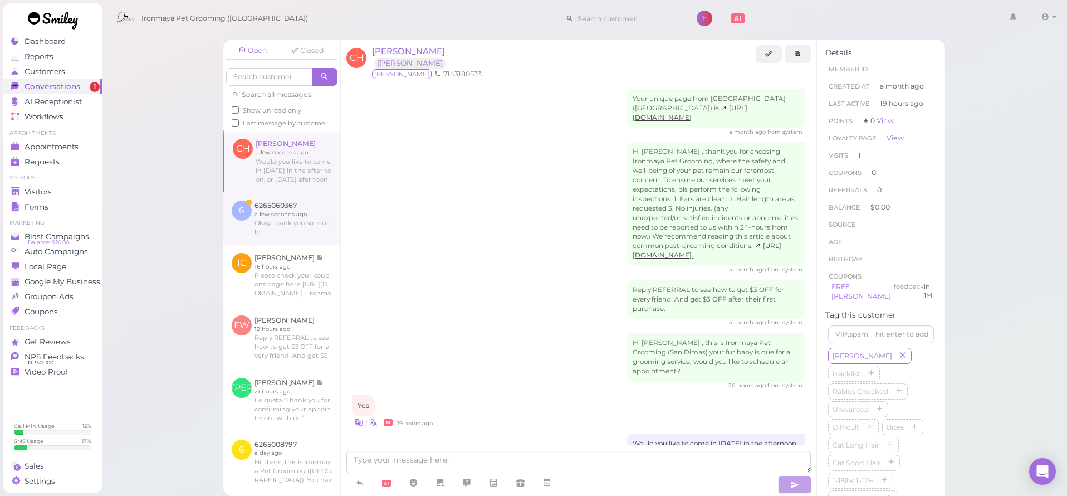
click at [297, 223] on link at bounding box center [281, 218] width 117 height 52
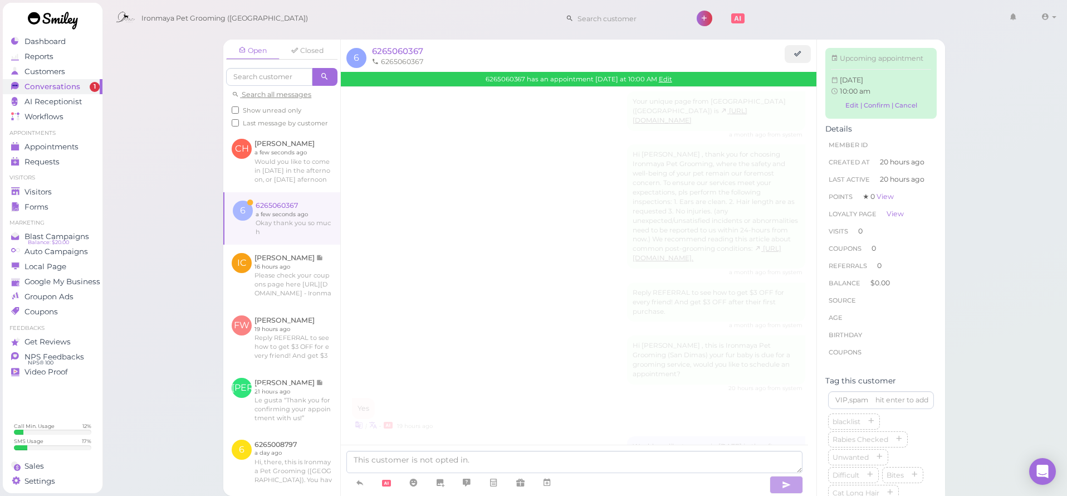
scroll to position [19, 0]
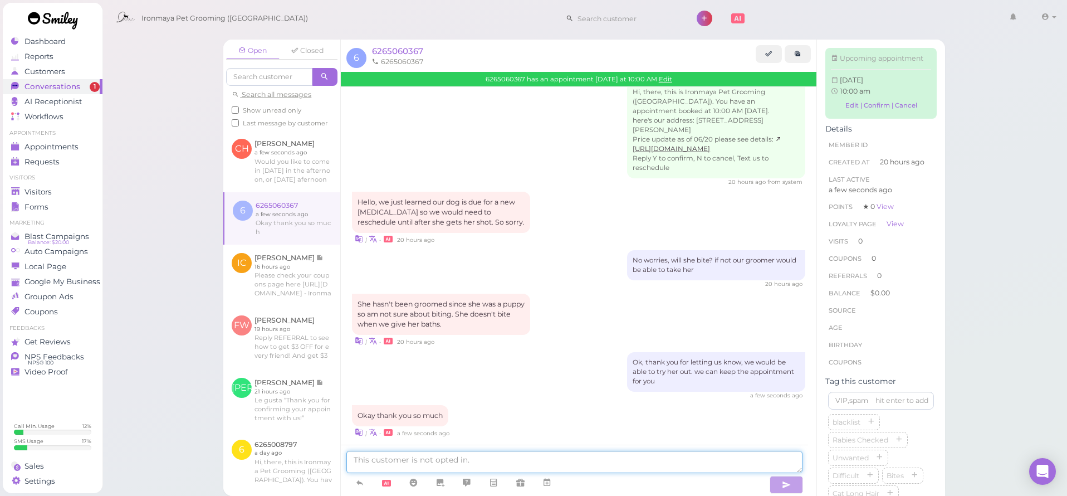
click at [385, 460] on textarea at bounding box center [574, 462] width 456 height 22
type textarea "you are welcome, have a nice day"
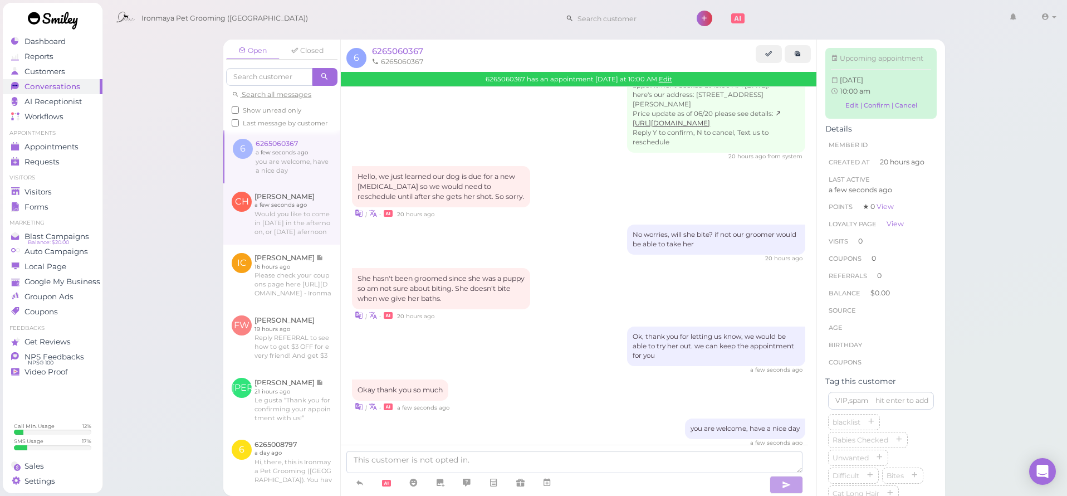
click at [321, 206] on link at bounding box center [281, 213] width 117 height 61
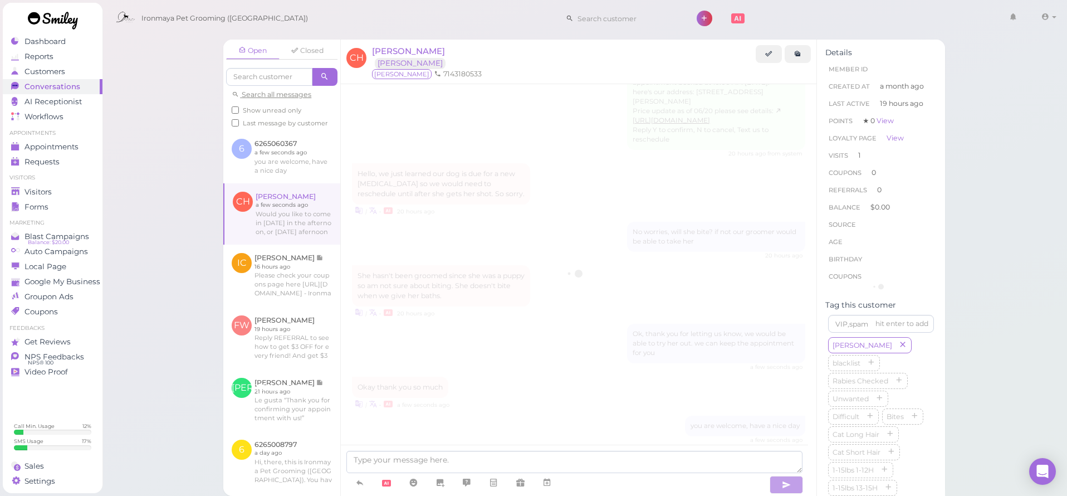
scroll to position [551, 0]
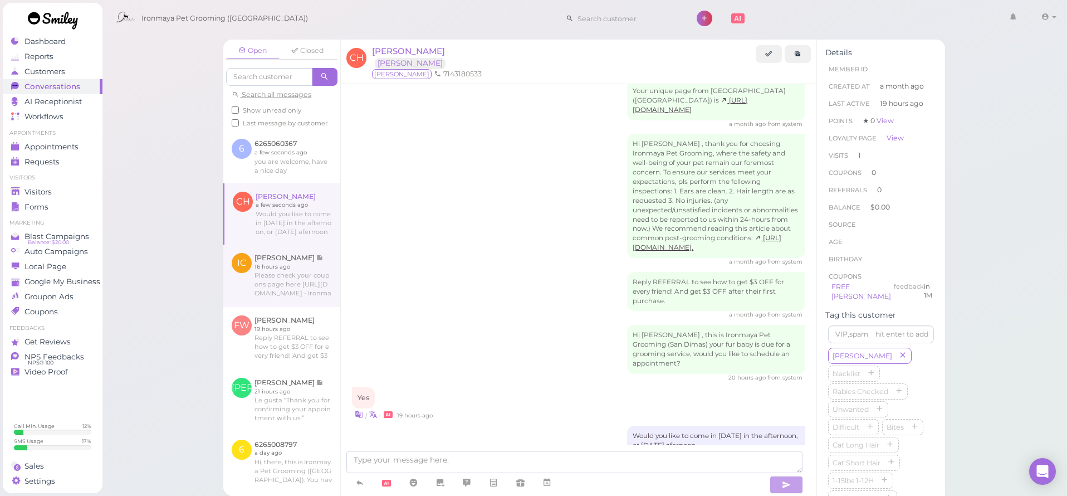
click at [302, 280] on link at bounding box center [281, 276] width 117 height 62
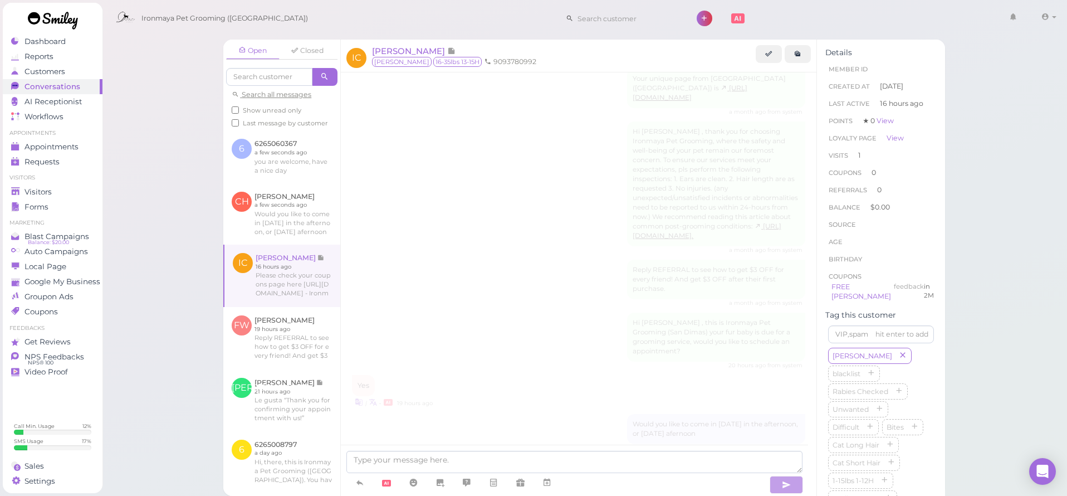
scroll to position [540, 0]
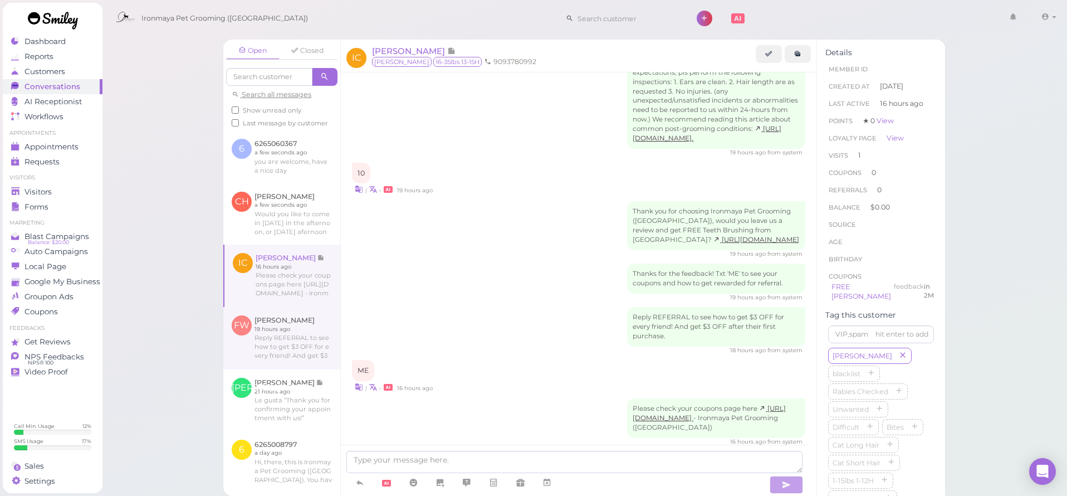
click at [295, 331] on link at bounding box center [281, 338] width 117 height 62
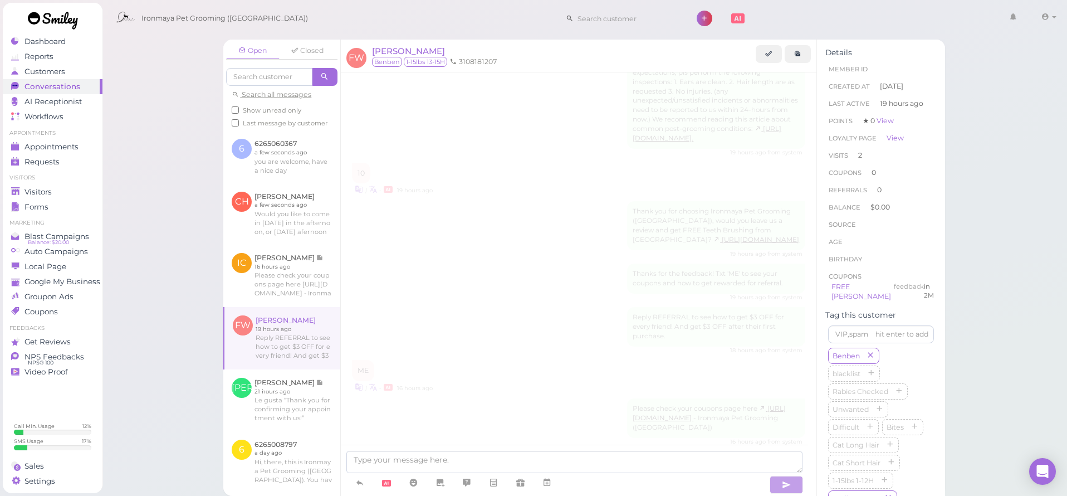
scroll to position [1420, 0]
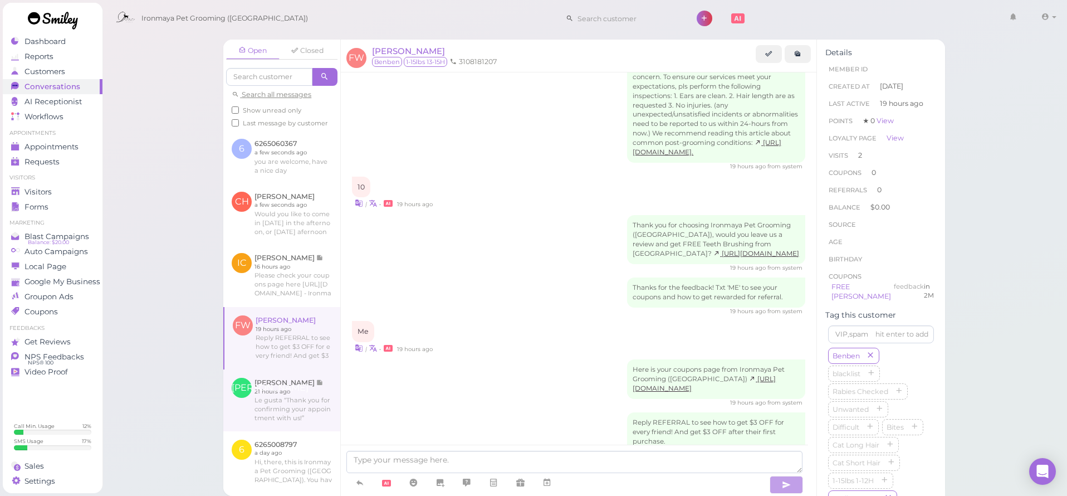
click at [300, 388] on link at bounding box center [281, 399] width 117 height 61
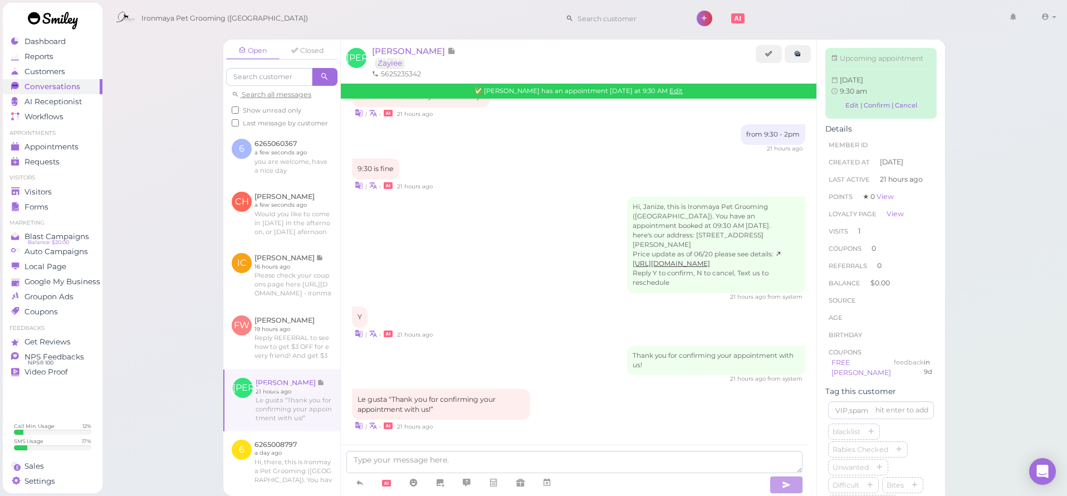
scroll to position [1192, 0]
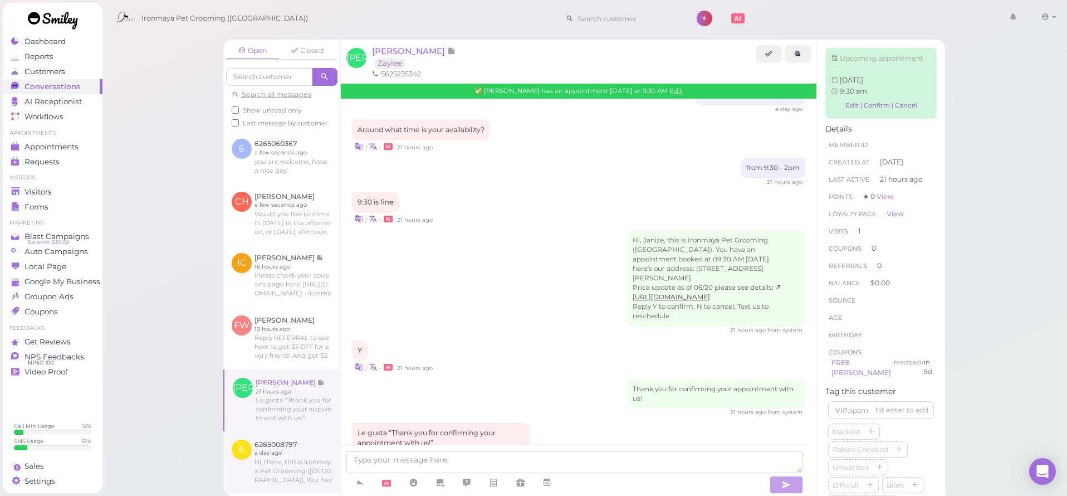
click at [295, 455] on link at bounding box center [281, 462] width 117 height 62
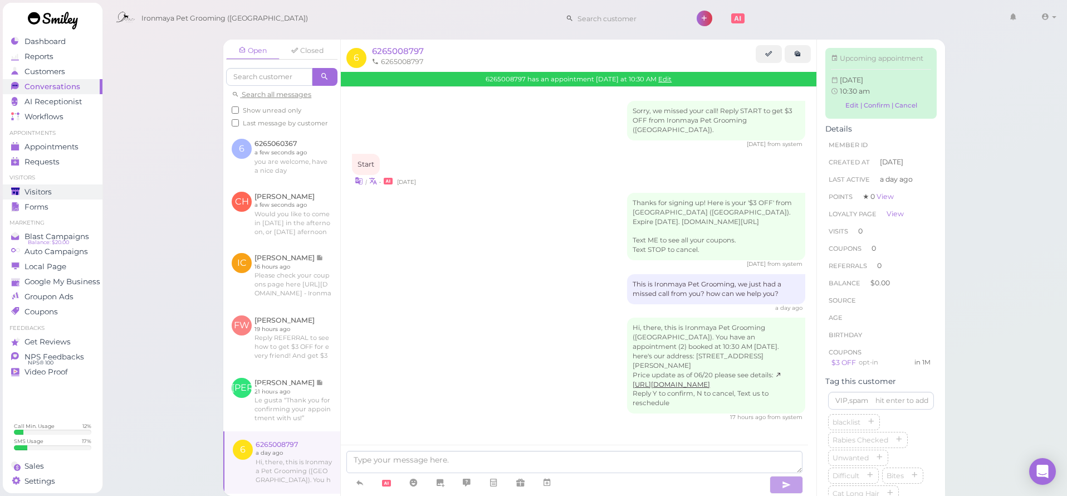
click at [33, 196] on span "Visitors" at bounding box center [38, 191] width 27 height 9
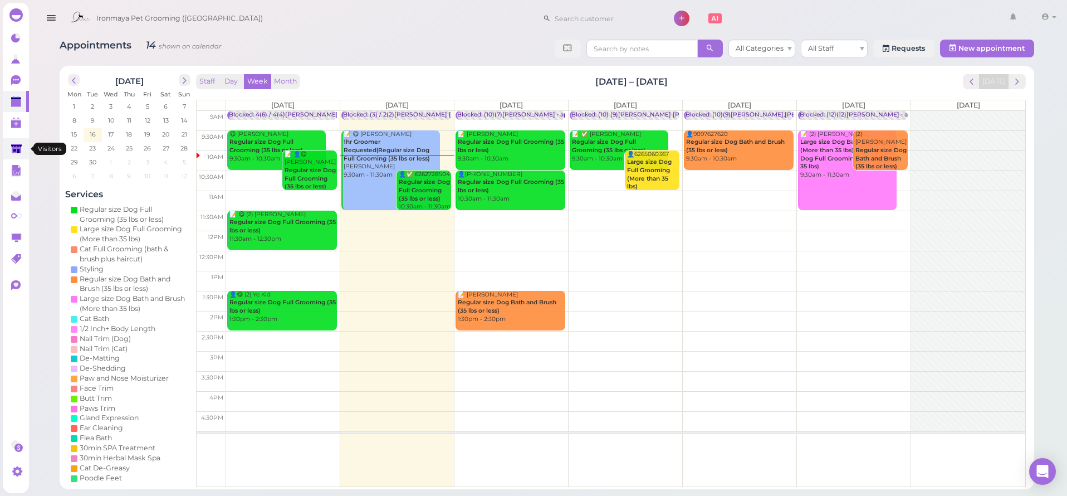
click at [8, 151] on link at bounding box center [16, 148] width 26 height 21
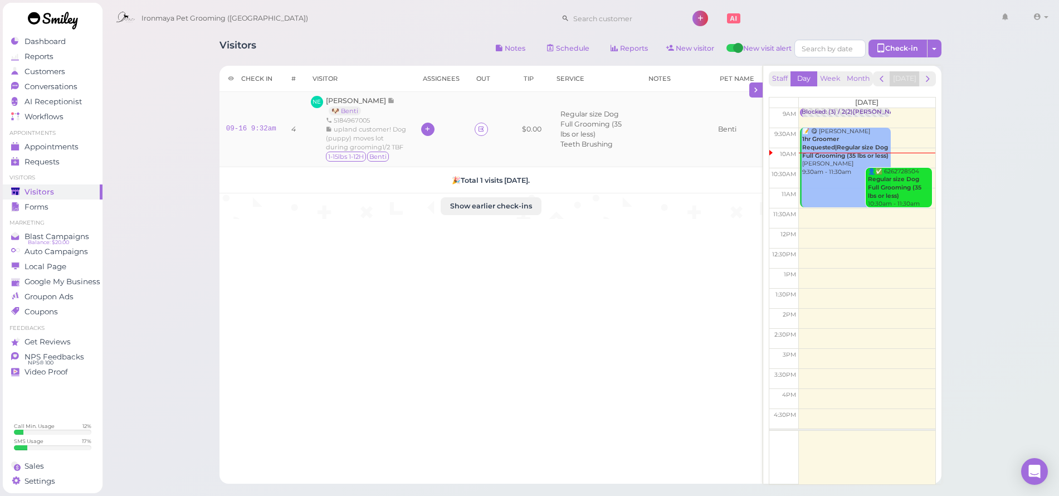
click at [431, 127] on icon at bounding box center [427, 129] width 7 height 8
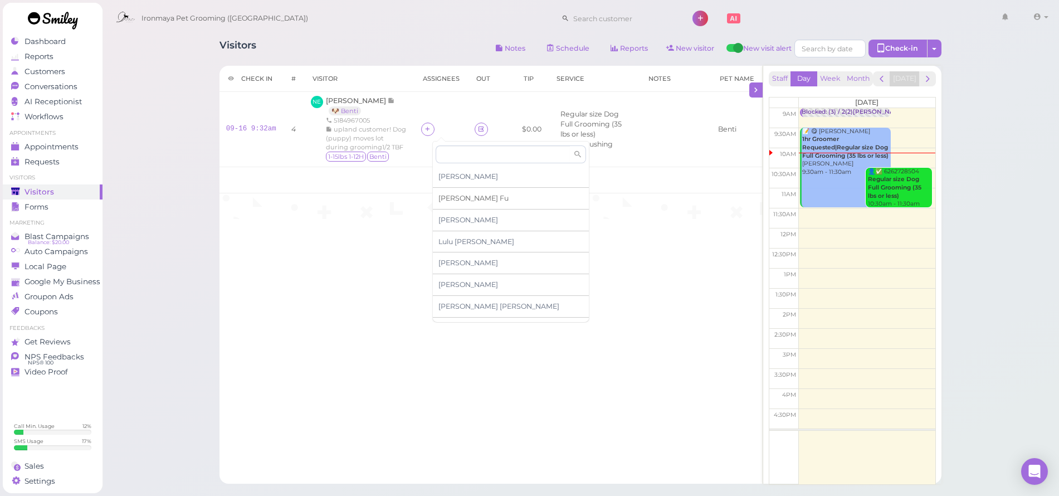
click at [448, 199] on span "Ida Fu" at bounding box center [473, 198] width 70 height 8
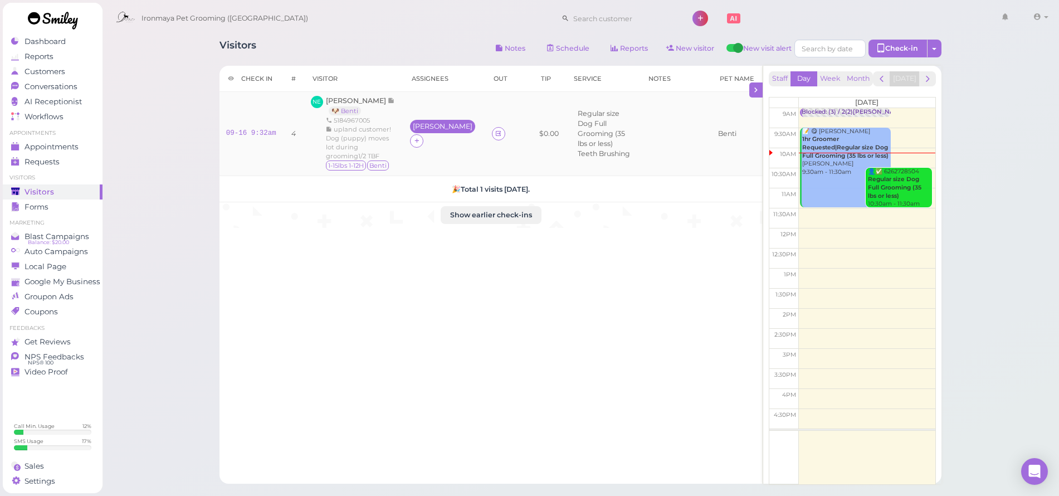
click at [439, 127] on div "[PERSON_NAME]" at bounding box center [443, 127] width 60 height 8
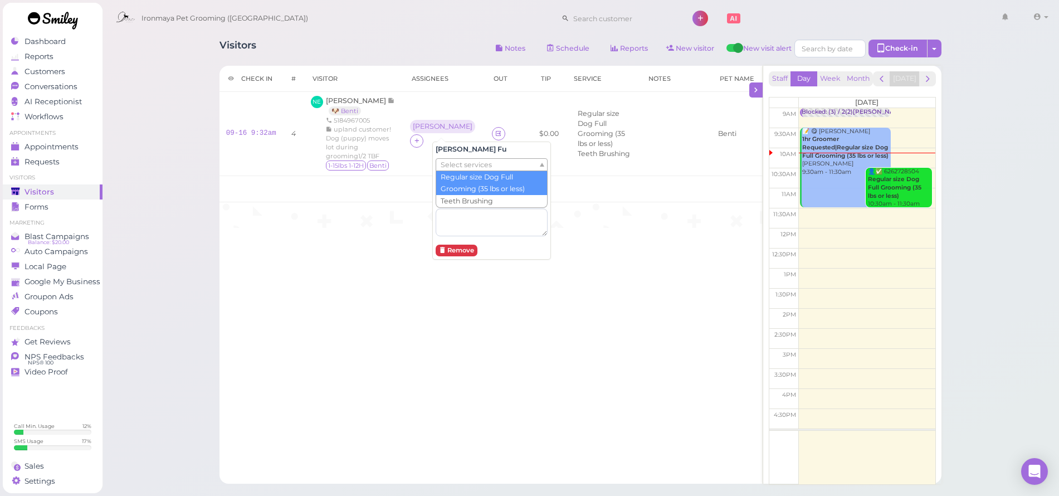
click at [454, 165] on span "Select services" at bounding box center [466, 165] width 51 height 12
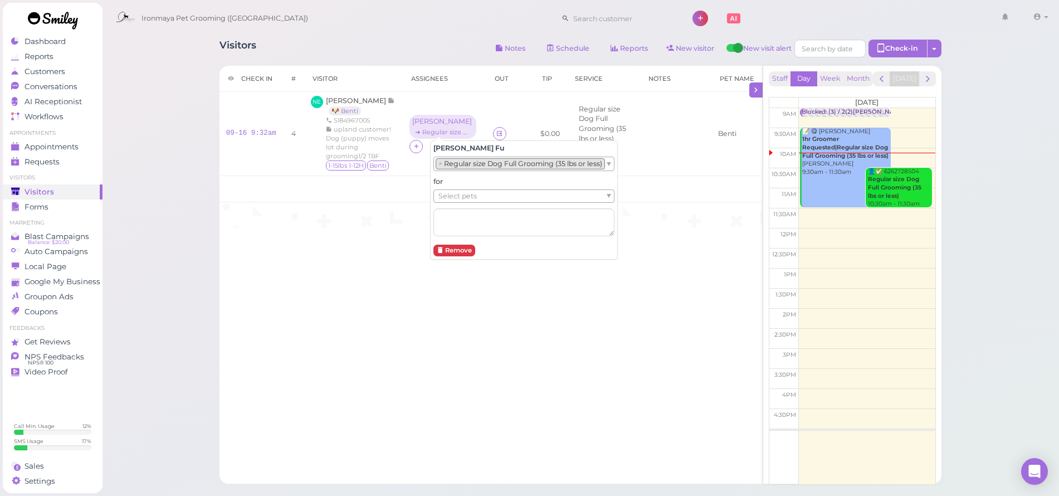
click at [457, 163] on li "× Regular size Dog Full Grooming (35 lbs or less)" at bounding box center [520, 163] width 169 height 11
click at [462, 165] on span "Select services" at bounding box center [466, 165] width 51 height 12
click at [421, 136] on icon at bounding box center [416, 140] width 7 height 8
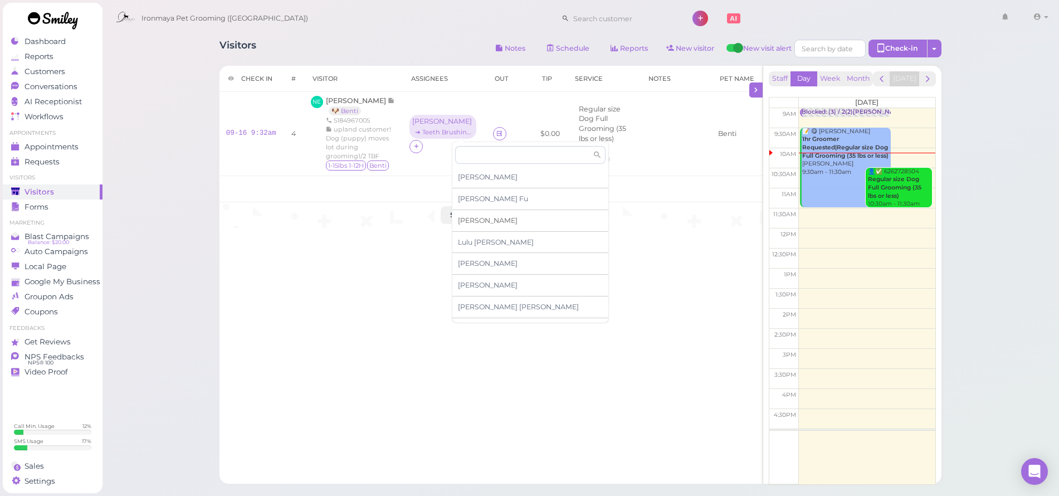
click at [474, 216] on span "[PERSON_NAME]" at bounding box center [488, 220] width 60 height 8
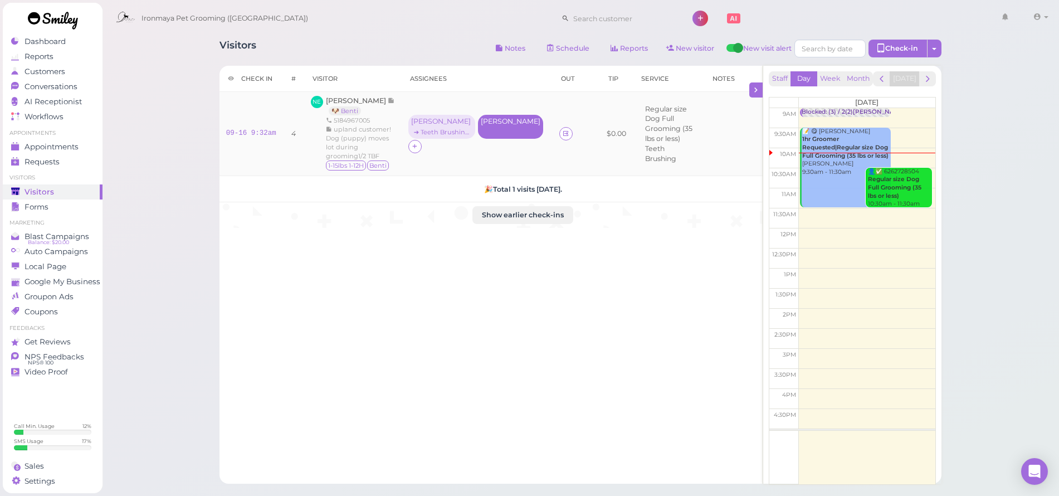
click at [510, 123] on div "[PERSON_NAME]" at bounding box center [510, 127] width 65 height 24
click at [514, 163] on ul "Select services" at bounding box center [485, 163] width 102 height 12
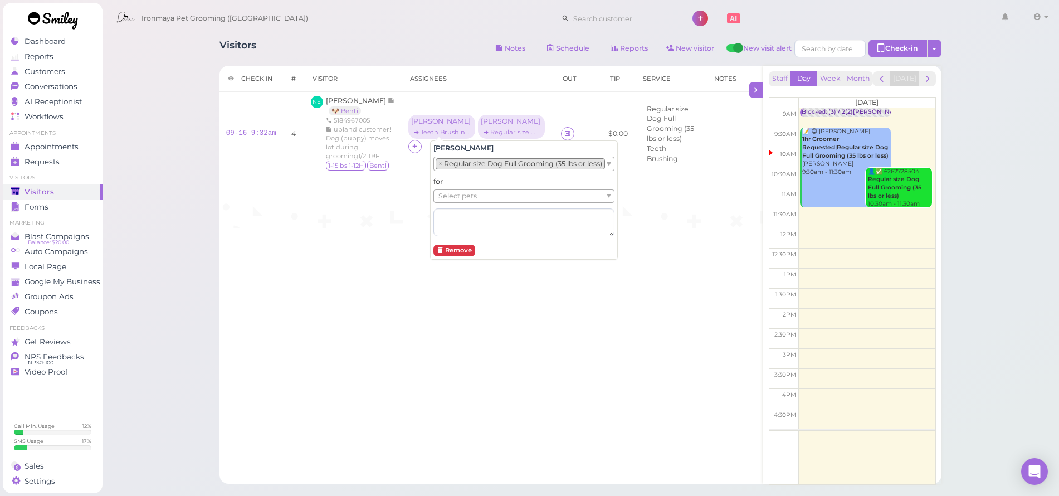
click at [123, 197] on div "Visitors Notes Schedule Reports New visitor New visit alert Check-in Customer c…" at bounding box center [580, 309] width 957 height 618
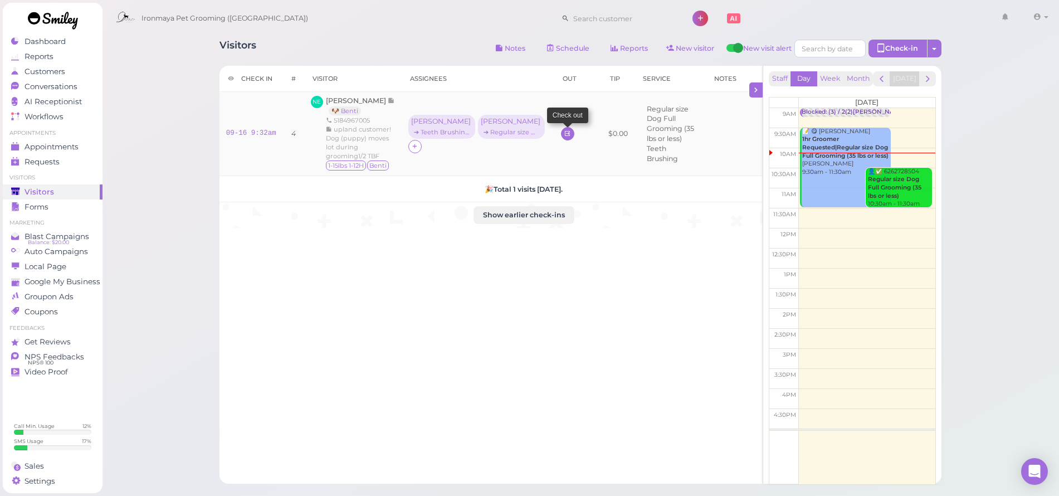
click at [571, 129] on icon at bounding box center [567, 133] width 7 height 8
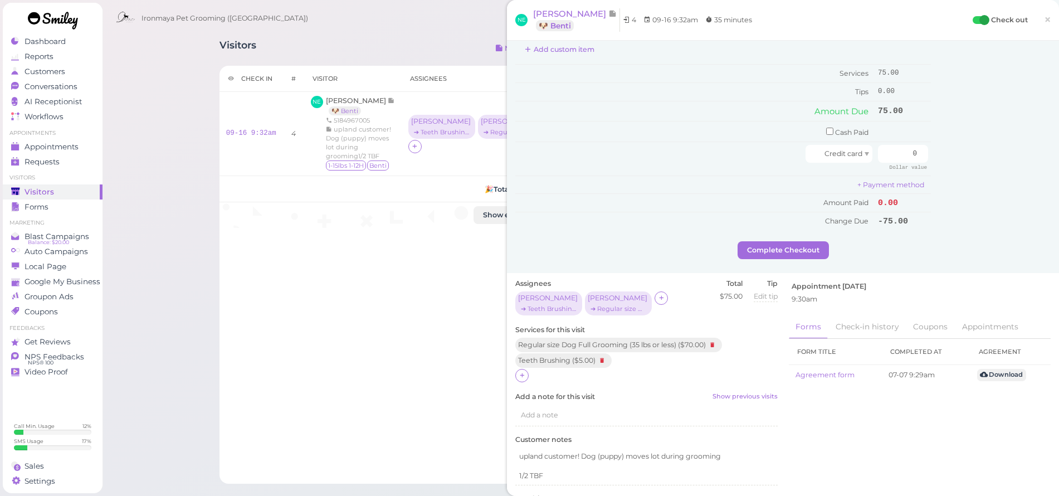
scroll to position [175, 0]
click at [526, 365] on div at bounding box center [521, 371] width 13 height 13
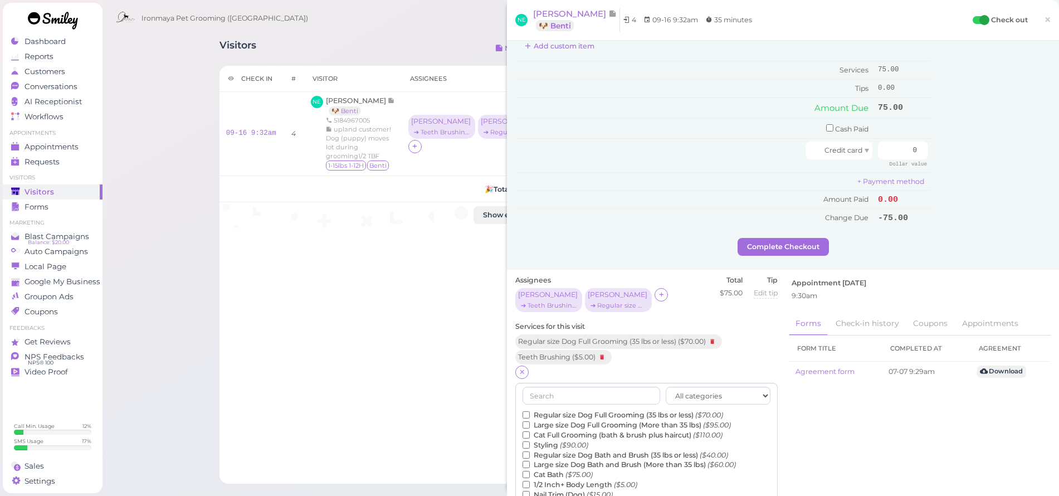
click at [557, 450] on label "Regular size Dog Bath and Brush (35 lbs or less) ($40.00)" at bounding box center [625, 455] width 206 height 10
click at [530, 451] on input "Regular size Dog Bath and Brush (35 lbs or less) ($40.00)" at bounding box center [525, 454] width 7 height 7
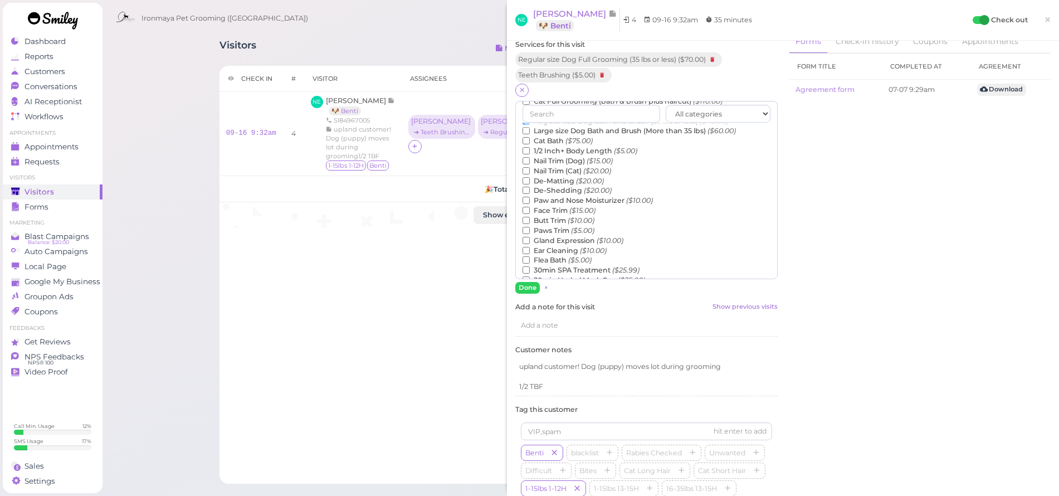
scroll to position [462, 0]
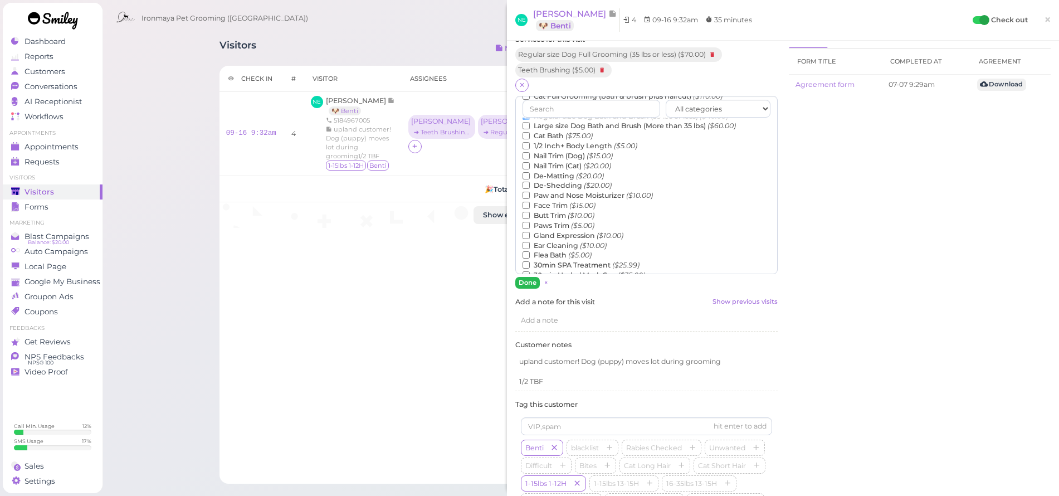
click at [522, 279] on button "Done" at bounding box center [527, 283] width 25 height 12
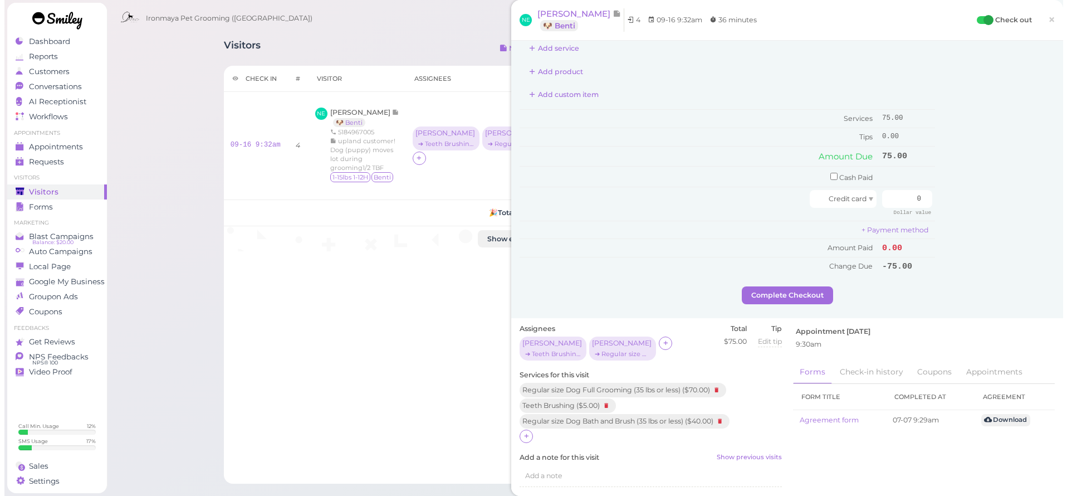
scroll to position [0, 0]
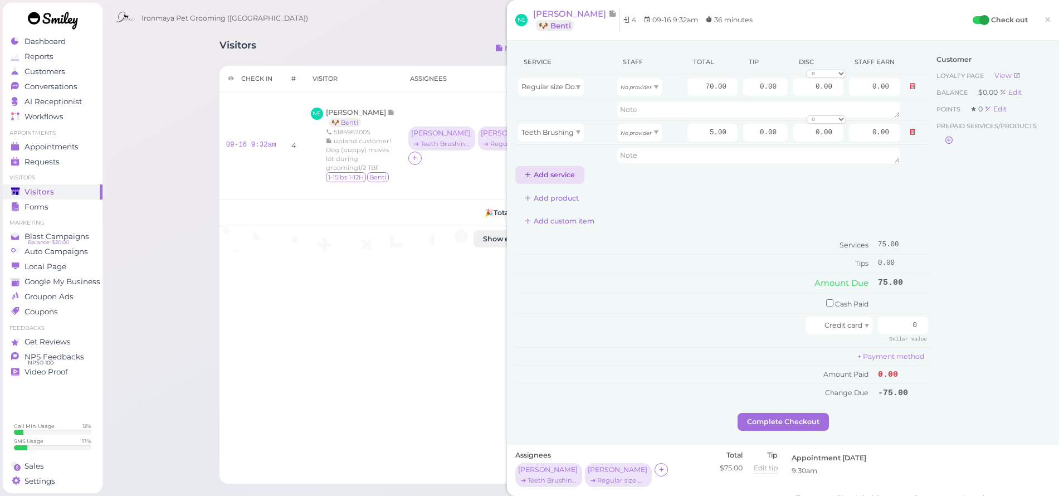
click at [534, 179] on button "Add service" at bounding box center [549, 175] width 69 height 18
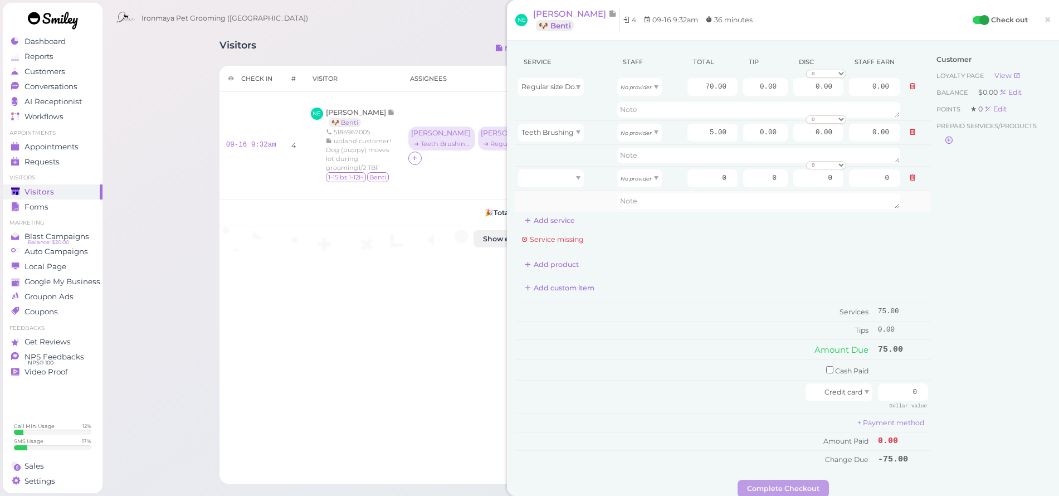
click at [553, 189] on td at bounding box center [564, 178] width 99 height 24
click at [557, 179] on div at bounding box center [551, 178] width 66 height 18
type input "40.00"
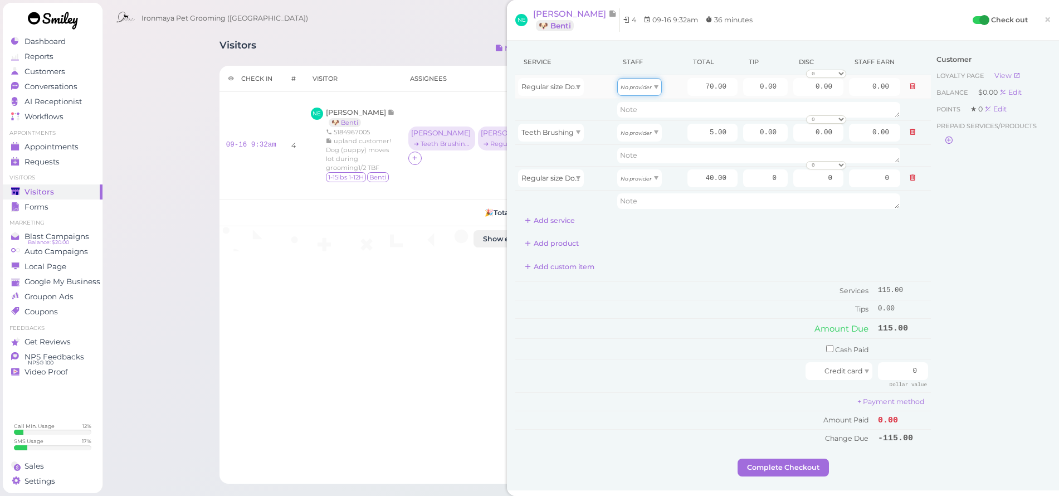
click at [644, 91] on div "No provider" at bounding box center [639, 87] width 45 height 18
drag, startPoint x: 636, startPoint y: 126, endPoint x: 641, endPoint y: 121, distance: 7.1
type input "31.50"
click at [702, 92] on input "70.00" at bounding box center [712, 87] width 50 height 18
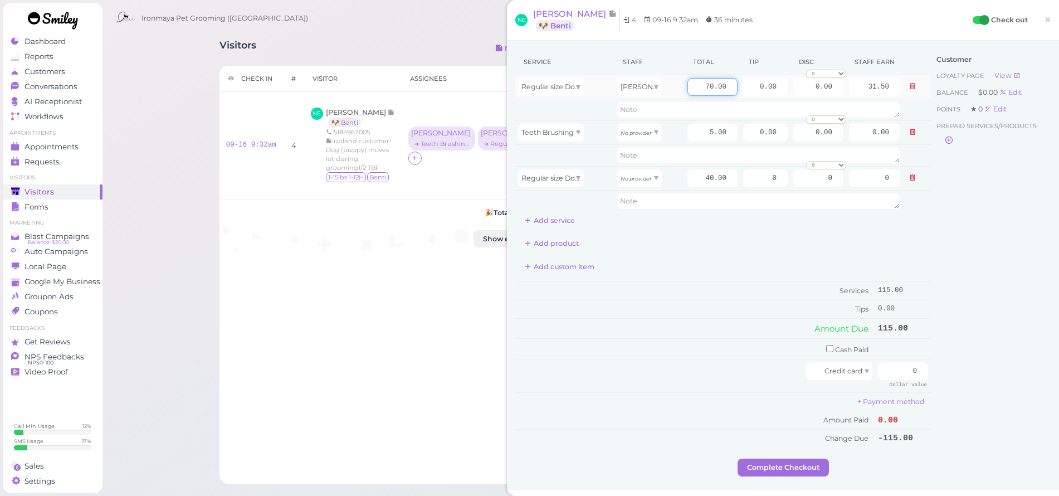
type input "5"
type input "40"
type input "18.00"
click at [649, 128] on div "No provider" at bounding box center [639, 133] width 45 height 18
type input "2.15"
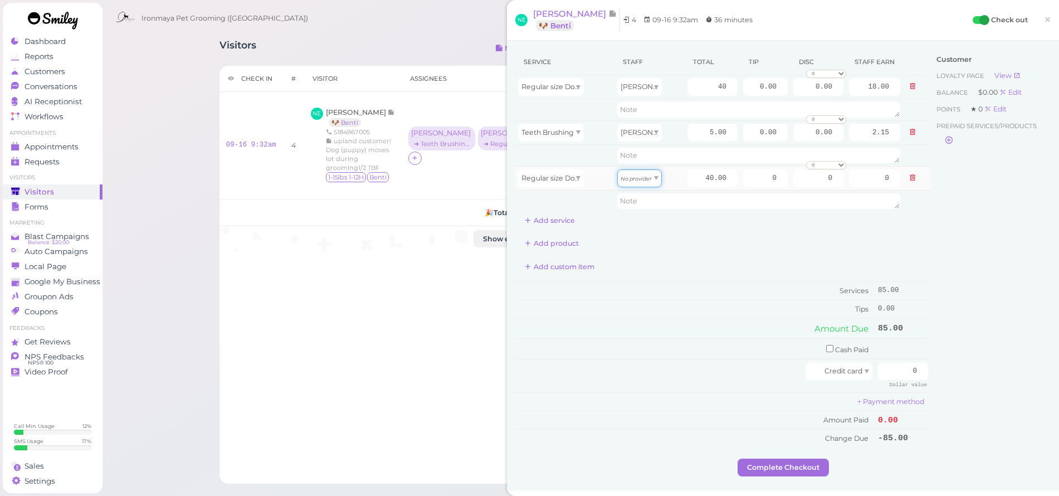
click at [654, 178] on span at bounding box center [656, 178] width 4 height 4
type input "17.20"
click at [995, 286] on div "Customer Loyalty page View Balance $0.00 Edit Points ★ 0 Edit Prepaid services/…" at bounding box center [991, 253] width 120 height 409
click at [692, 182] on input "40.00" at bounding box center [712, 178] width 50 height 18
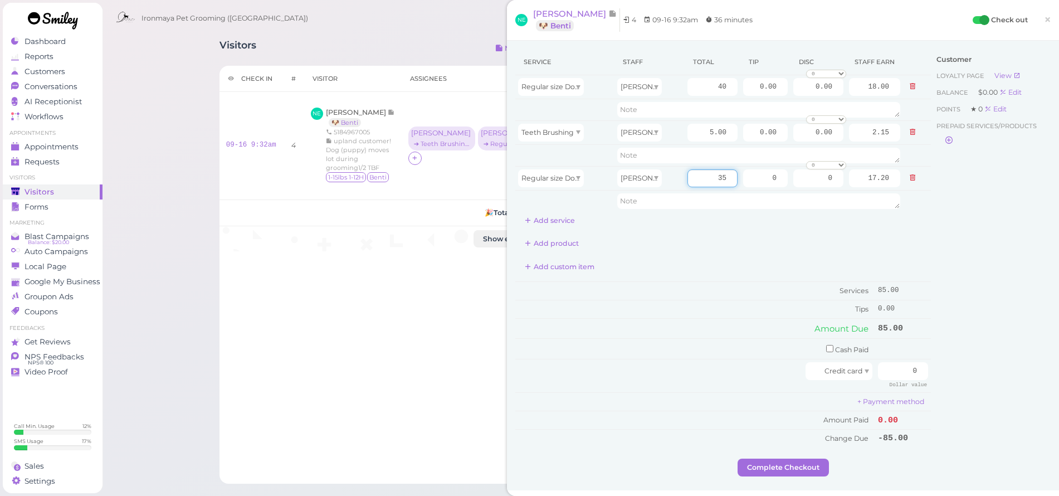
type input "35"
type input "15.05"
click at [931, 257] on div "Customer Loyalty page View Balance $0.00 Edit Points ★ 0 Edit Prepaid services/…" at bounding box center [991, 253] width 120 height 409
click at [1044, 25] on span "×" at bounding box center [1047, 20] width 7 height 16
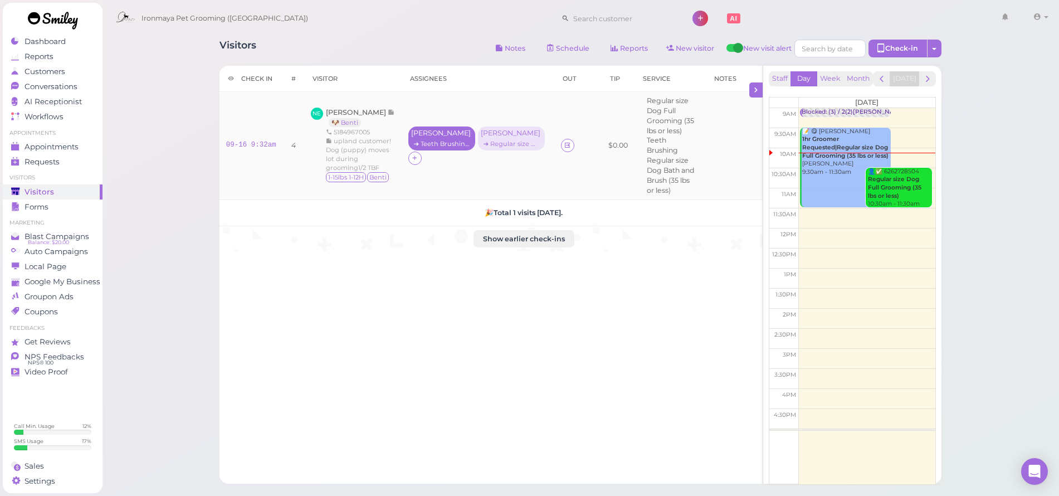
click at [472, 134] on div "[PERSON_NAME]" at bounding box center [441, 133] width 61 height 8
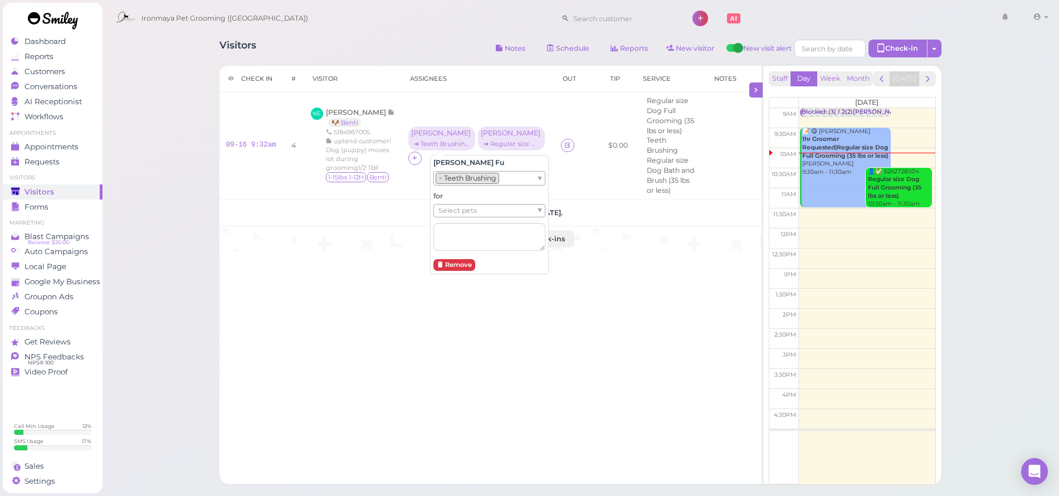
click at [462, 211] on span "Select pets" at bounding box center [457, 210] width 38 height 12
click at [510, 142] on div "➔ Regular size Dog Full Grooming (35 lbs or less)" at bounding box center [511, 144] width 61 height 8
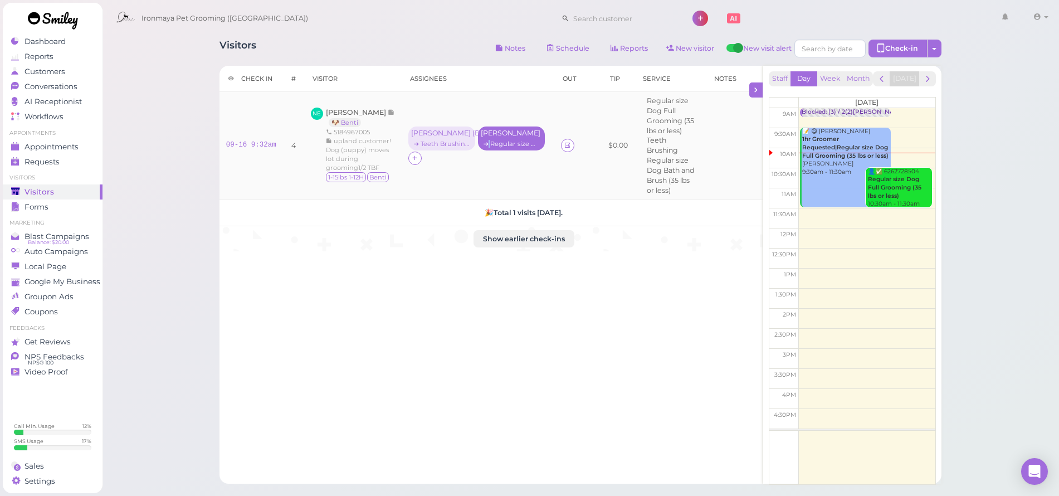
click at [510, 142] on div "➔ Regular size Dog Full Grooming (35 lbs or less)" at bounding box center [511, 144] width 61 height 8
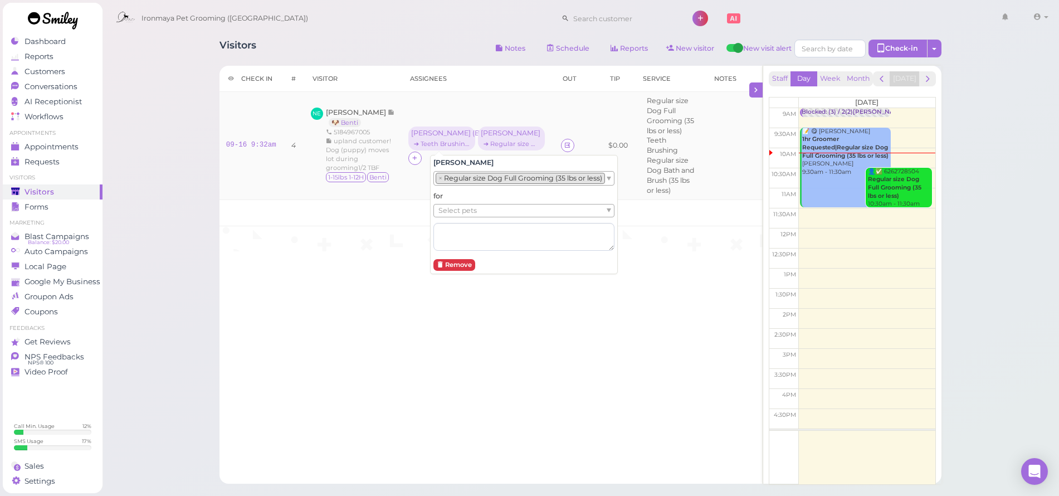
click at [511, 208] on ul "Select pets" at bounding box center [519, 210] width 171 height 12
click at [139, 189] on div "Visitors Notes Schedule Reports New visitor New visit alert Check-in Customer c…" at bounding box center [580, 309] width 957 height 618
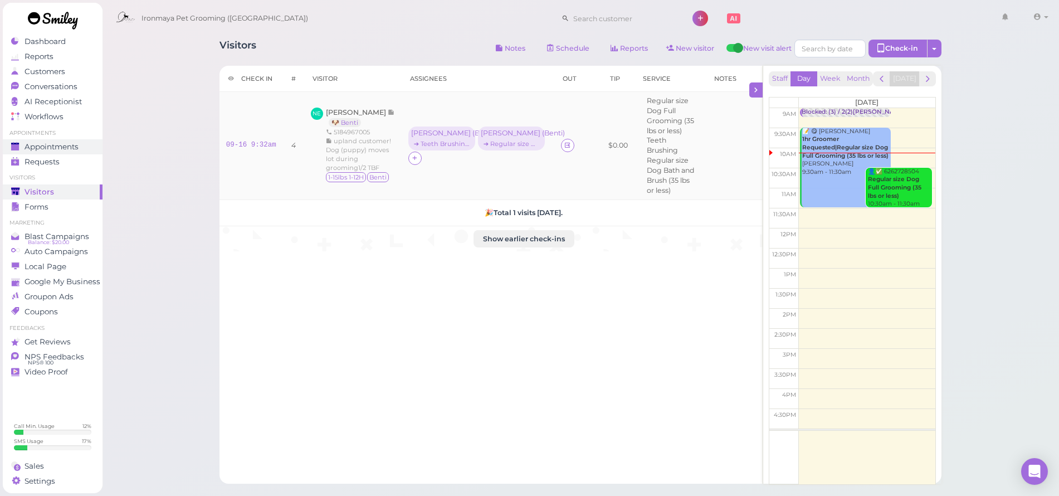
click at [74, 145] on span "Appointments" at bounding box center [52, 146] width 54 height 9
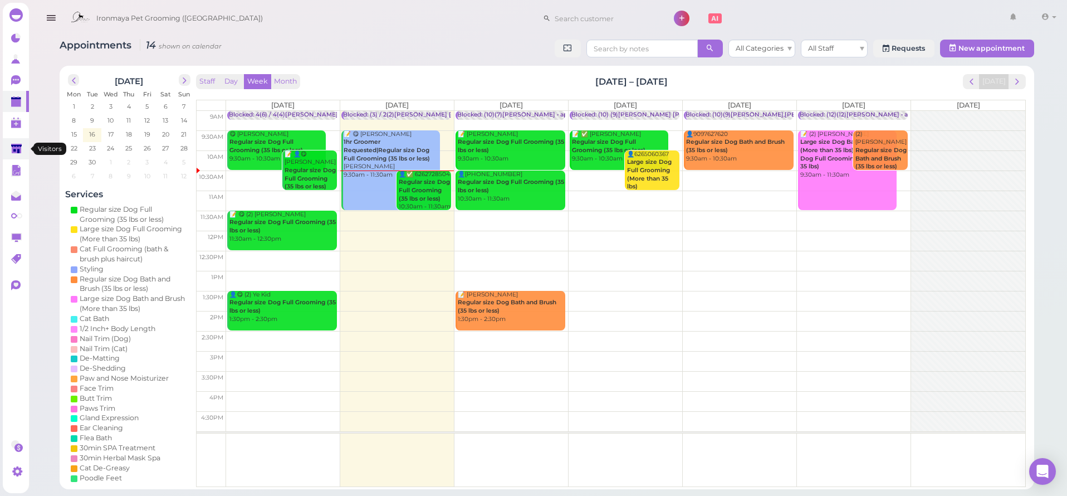
click at [11, 151] on icon at bounding box center [17, 150] width 12 height 12
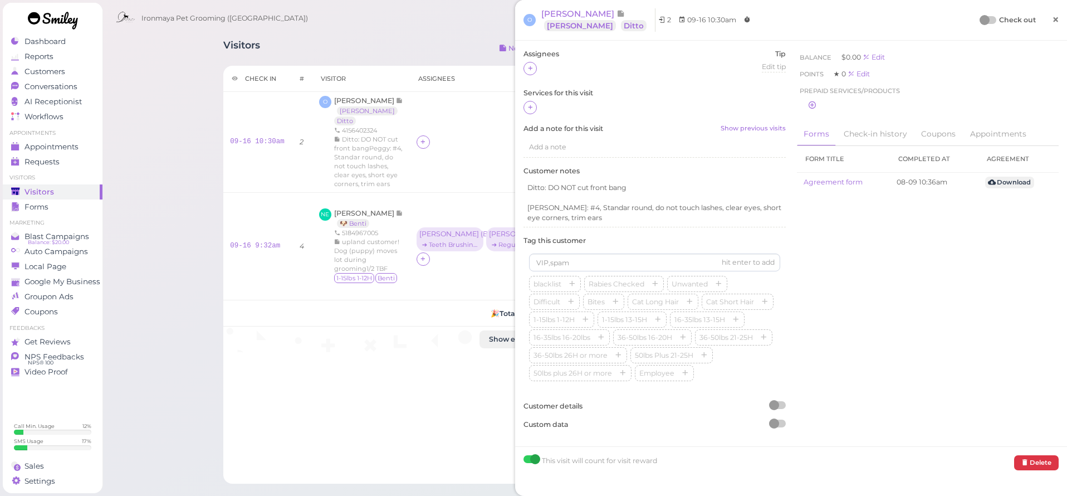
click at [1056, 22] on span "×" at bounding box center [1055, 20] width 7 height 16
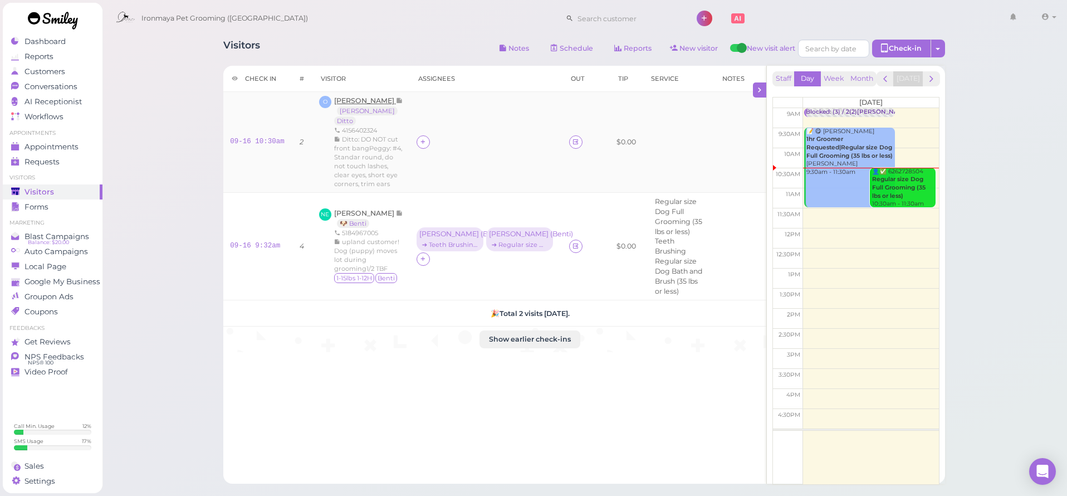
click at [369, 103] on span "[PERSON_NAME]" at bounding box center [365, 100] width 62 height 8
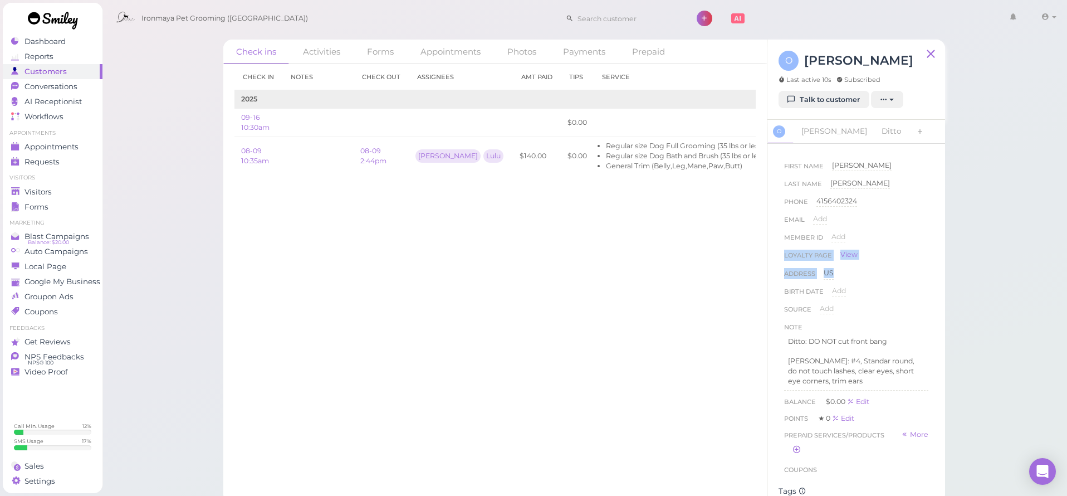
drag, startPoint x: 942, startPoint y: 241, endPoint x: 946, endPoint y: 270, distance: 29.2
click at [946, 270] on div "Check ins Activities Forms Appointments Photos Payments Prepaid Check in Notes …" at bounding box center [584, 267] width 750 height 472
click at [954, 263] on div "Check ins Activities Forms Appointments Photos Payments Prepaid Check in Notes …" at bounding box center [584, 267] width 750 height 472
drag, startPoint x: 941, startPoint y: 211, endPoint x: 953, endPoint y: 262, distance: 53.2
click at [953, 262] on div "Check ins Activities Forms Appointments Photos Payments Prepaid Check in Notes …" at bounding box center [584, 266] width 750 height 471
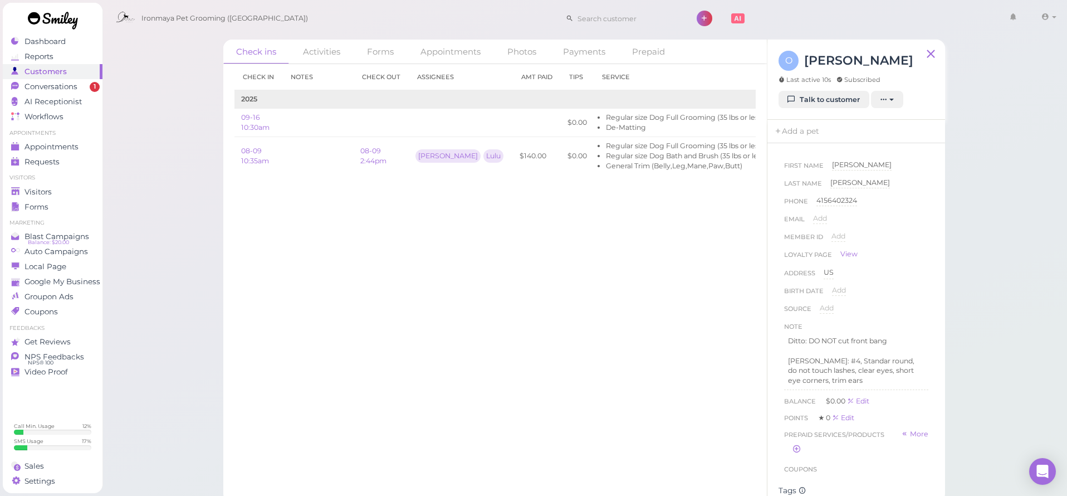
click at [956, 232] on div "Check ins Activities Forms Appointments Photos Payments Prepaid Check in Notes …" at bounding box center [584, 266] width 750 height 471
drag, startPoint x: 947, startPoint y: 252, endPoint x: 949, endPoint y: 276, distance: 24.6
click at [949, 277] on div "Check ins Activities Forms Appointments Photos Payments Prepaid Check in Notes …" at bounding box center [584, 266] width 750 height 471
click at [942, 267] on div "First Name Olivia Olivia Last Name Rodriguez Rodriguez Phone 4156402324 4156402…" at bounding box center [857, 322] width 178 height 359
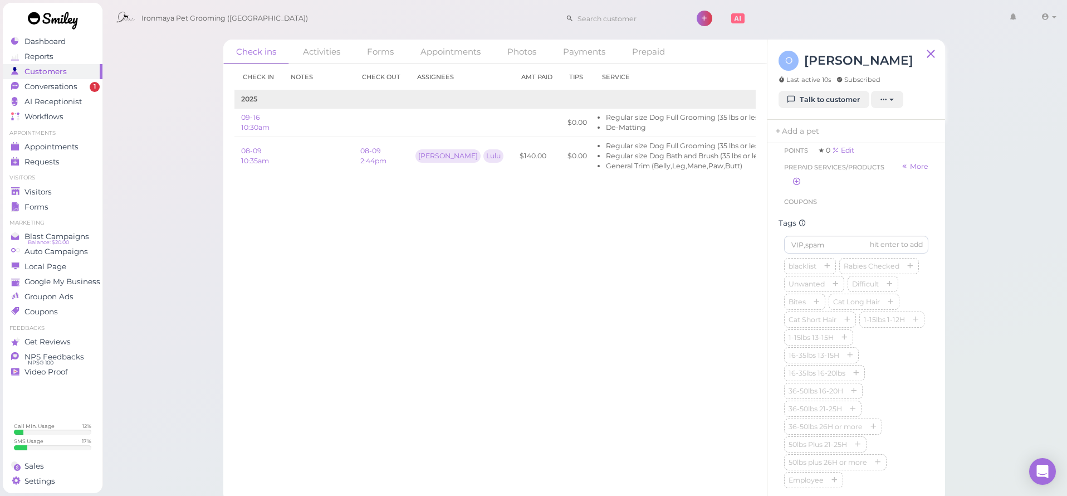
click at [870, 240] on div "hit enter to add" at bounding box center [896, 245] width 53 height 10
click at [856, 242] on input at bounding box center [856, 245] width 144 height 18
type input "Ditto"
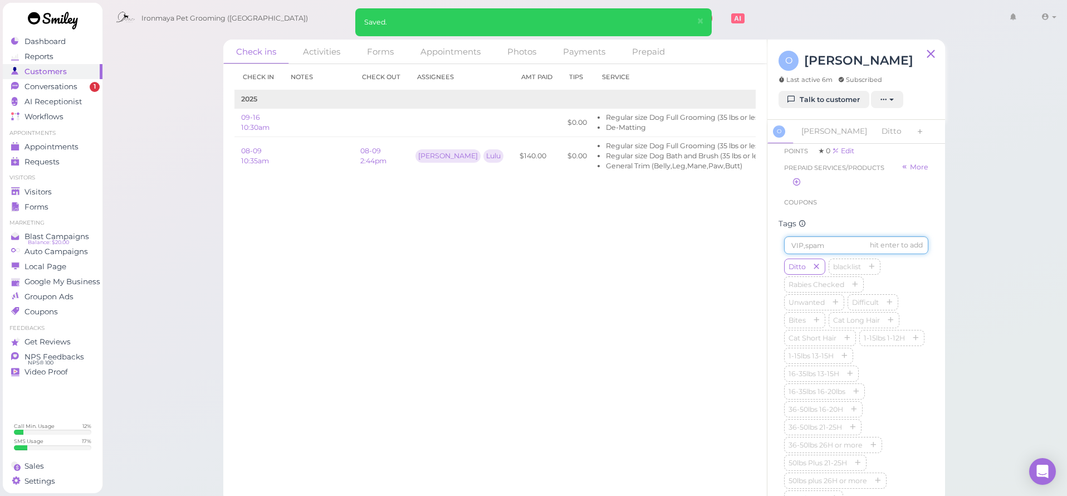
scroll to position [0, 0]
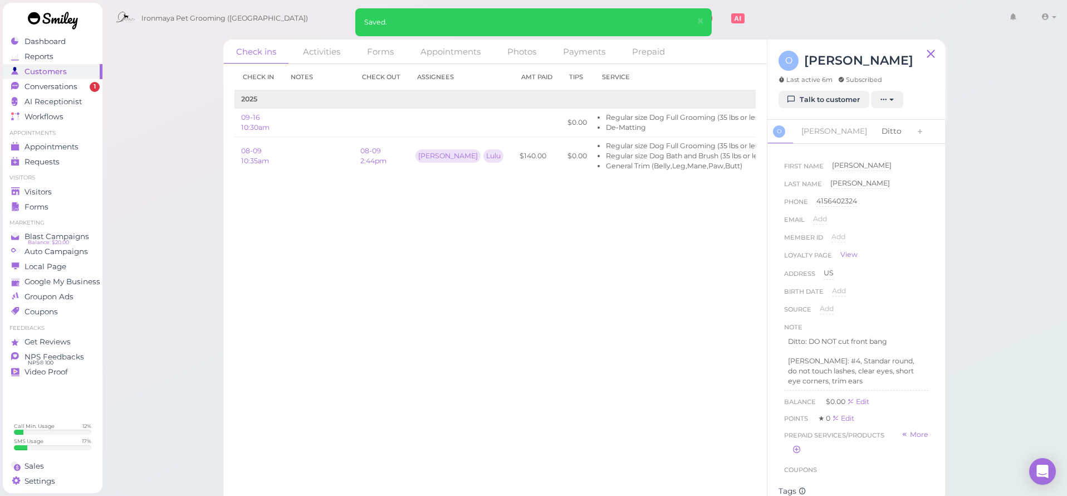
click at [875, 129] on link "Ditto" at bounding box center [891, 131] width 33 height 23
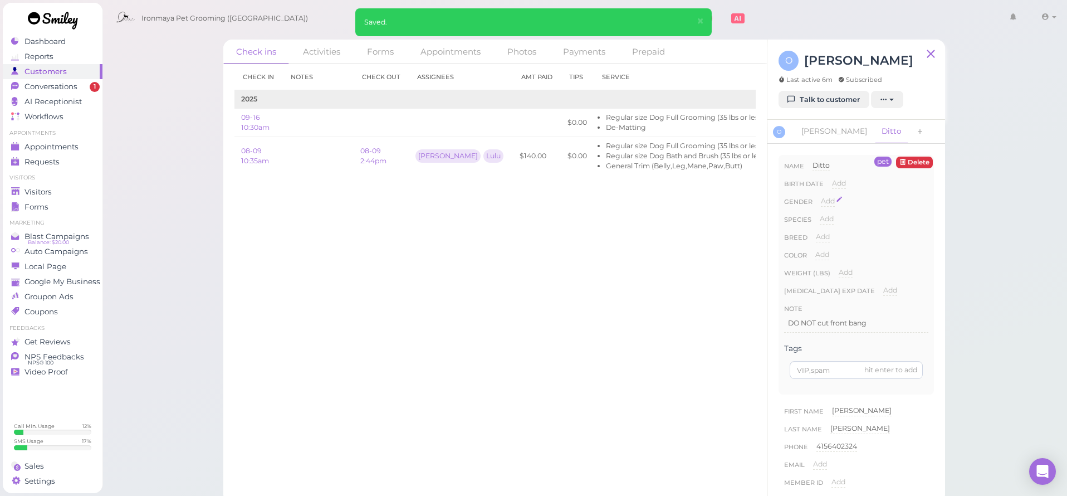
click at [834, 202] on span "Add" at bounding box center [828, 201] width 14 height 8
select select "Female"
click at [841, 222] on button "Done" at bounding box center [834, 221] width 25 height 12
click at [823, 223] on div "Add" at bounding box center [827, 219] width 14 height 11
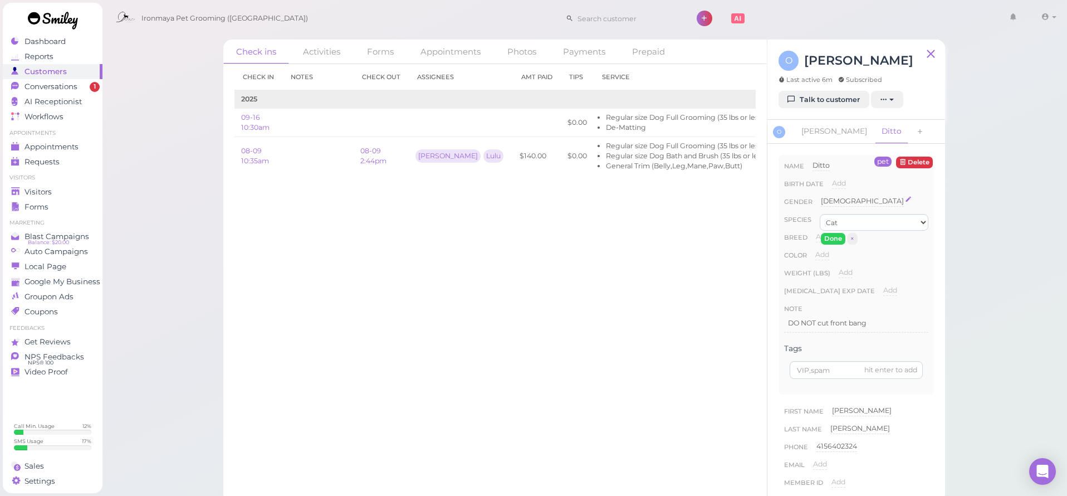
click at [834, 204] on div "Female" at bounding box center [862, 201] width 83 height 11
select select "Dog"
click at [834, 226] on button "Done" at bounding box center [834, 221] width 25 height 12
click at [825, 238] on button "Done" at bounding box center [833, 239] width 25 height 12
click at [823, 237] on span "Add" at bounding box center [823, 236] width 14 height 8
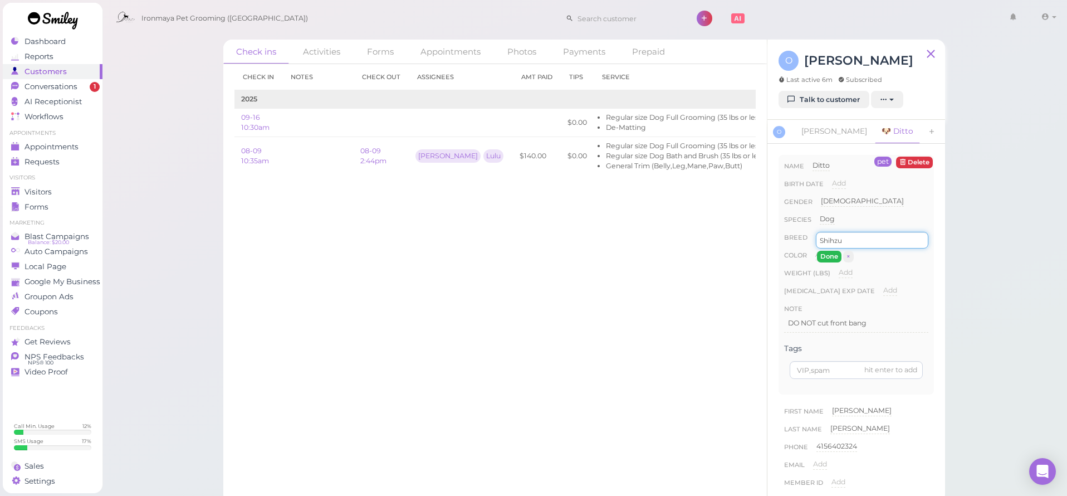
type input "Shihzu"
click at [829, 251] on button "Done" at bounding box center [829, 257] width 25 height 12
click at [842, 258] on div "Color Add" at bounding box center [856, 259] width 144 height 18
click at [825, 250] on span "Add" at bounding box center [822, 254] width 14 height 8
type input "r"
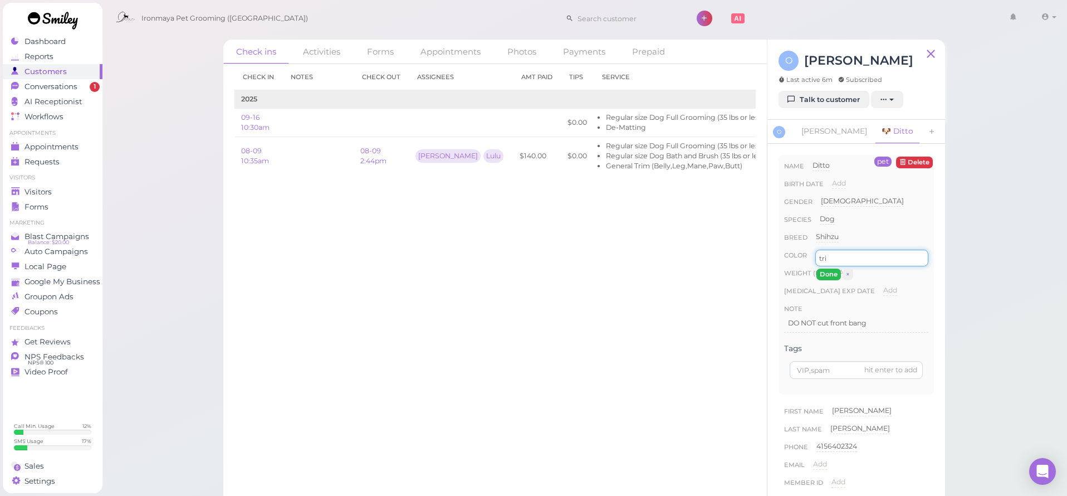
type input "tri"
click at [830, 277] on button "Done" at bounding box center [829, 274] width 25 height 12
click at [74, 190] on div "Visitors" at bounding box center [51, 191] width 80 height 9
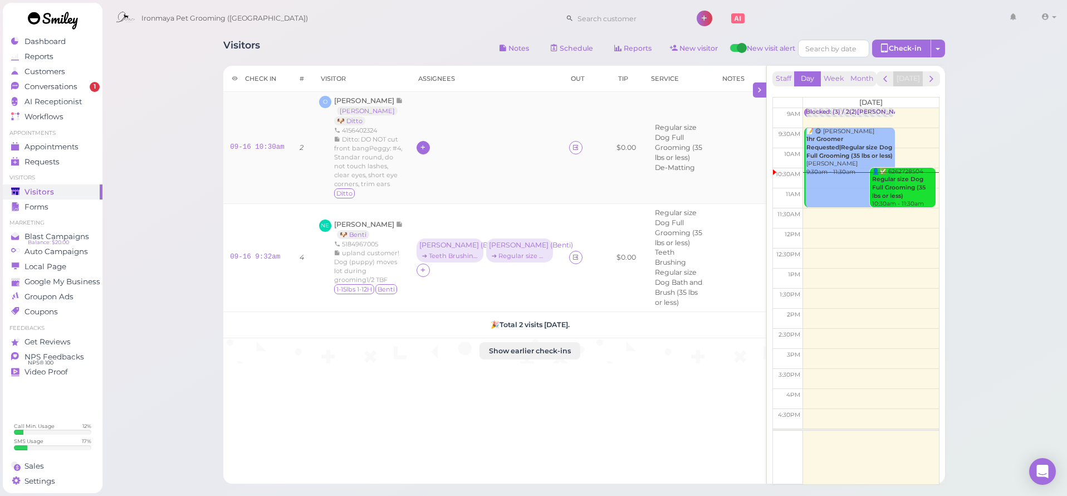
click at [430, 141] on div at bounding box center [423, 147] width 13 height 13
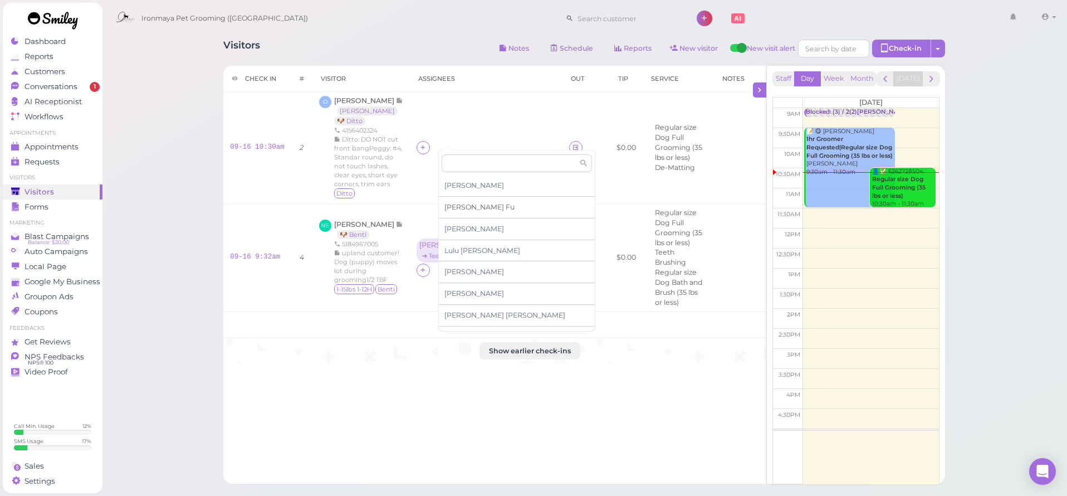
click at [460, 208] on span "Ida Fu" at bounding box center [479, 207] width 70 height 8
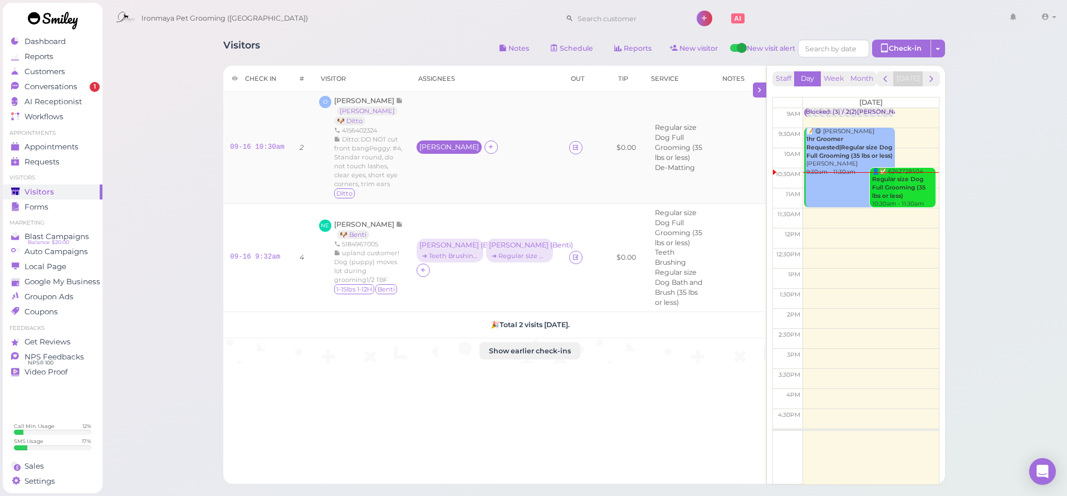
click at [452, 143] on div "[PERSON_NAME]" at bounding box center [449, 147] width 60 height 8
click at [462, 173] on span "Select services" at bounding box center [472, 174] width 51 height 12
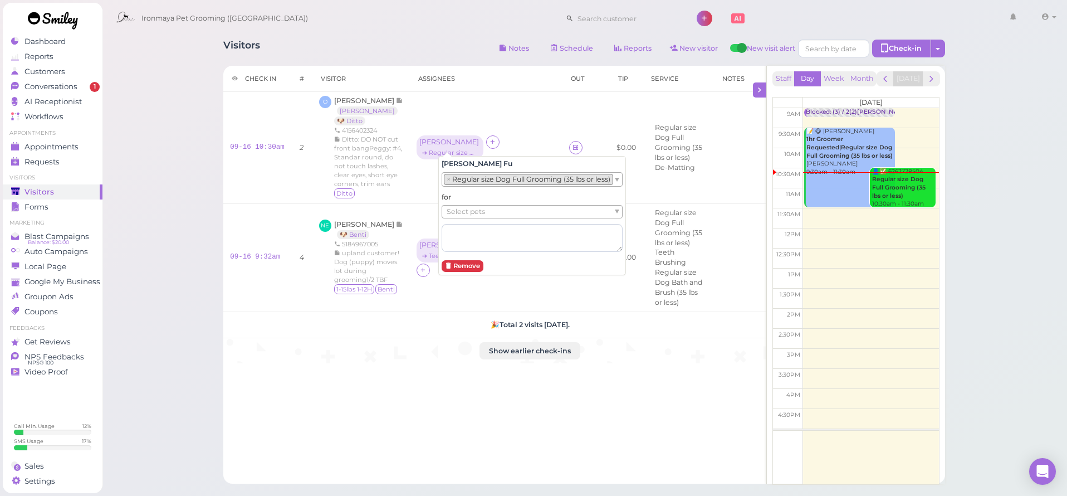
click at [464, 185] on ul "× Regular size Dog Full Grooming (35 lbs or less)" at bounding box center [527, 179] width 171 height 13
click at [466, 216] on span "Select pets" at bounding box center [466, 215] width 38 height 12
click at [183, 190] on div "Visitors Notes Schedule Reports New visitor New visit alert Check-in Customer c…" at bounding box center [585, 309] width 966 height 618
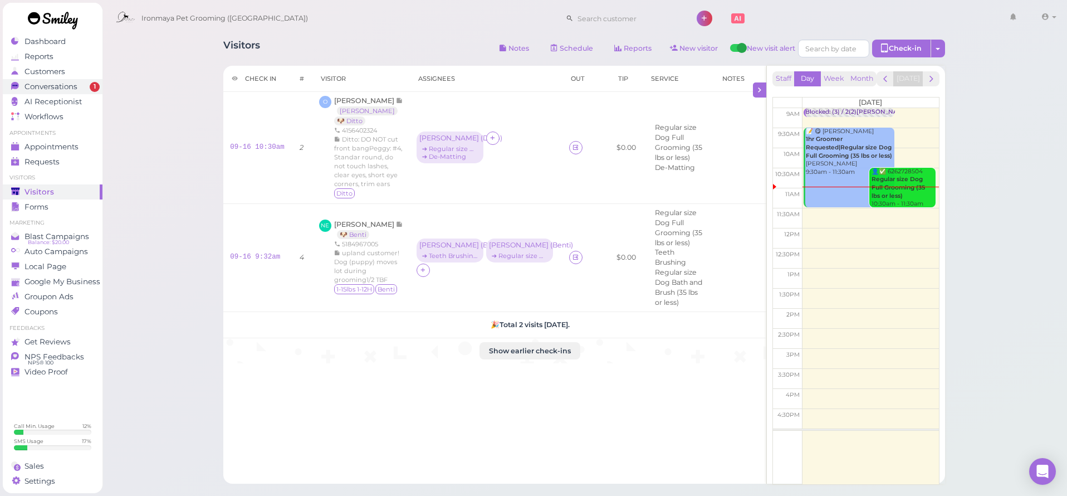
click at [71, 87] on span "Conversations" at bounding box center [51, 86] width 53 height 9
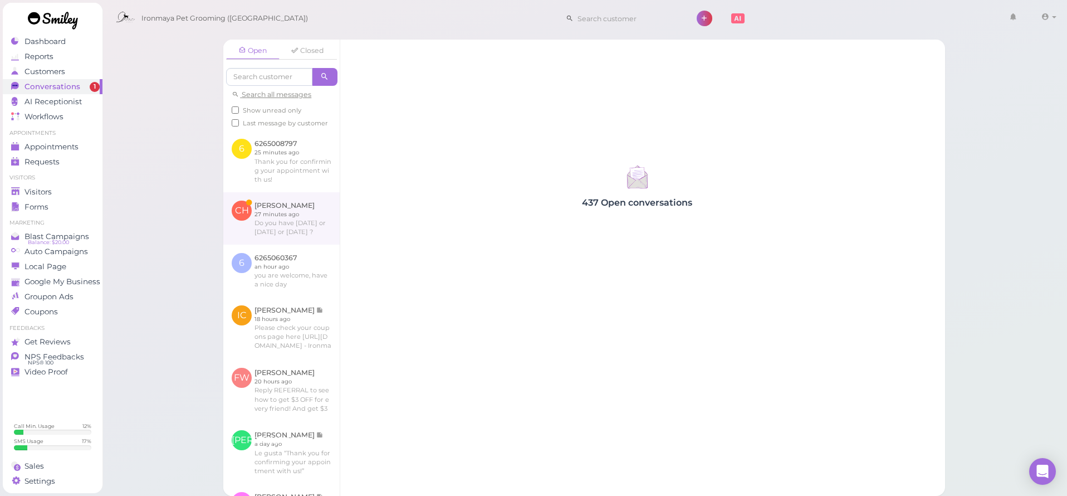
click at [304, 222] on link at bounding box center [281, 218] width 116 height 52
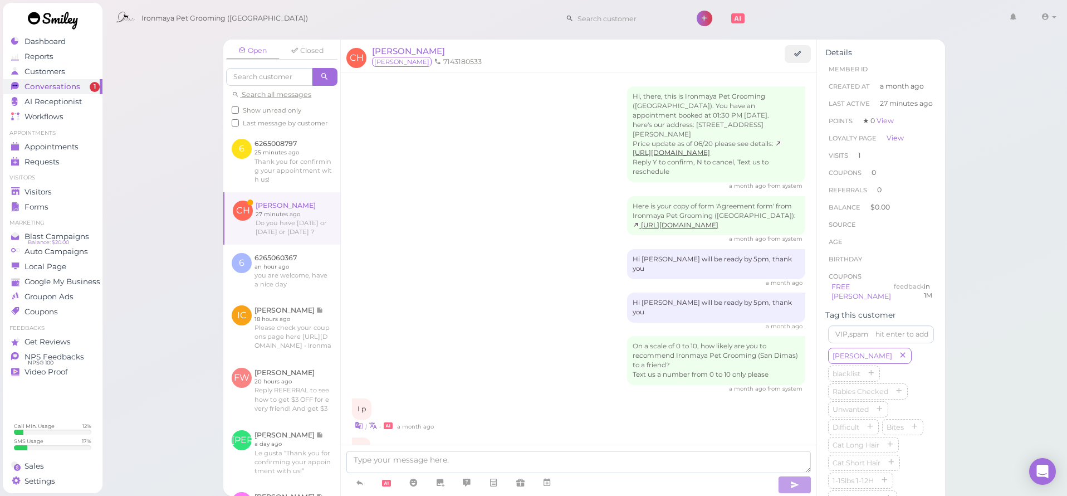
scroll to position [589, 0]
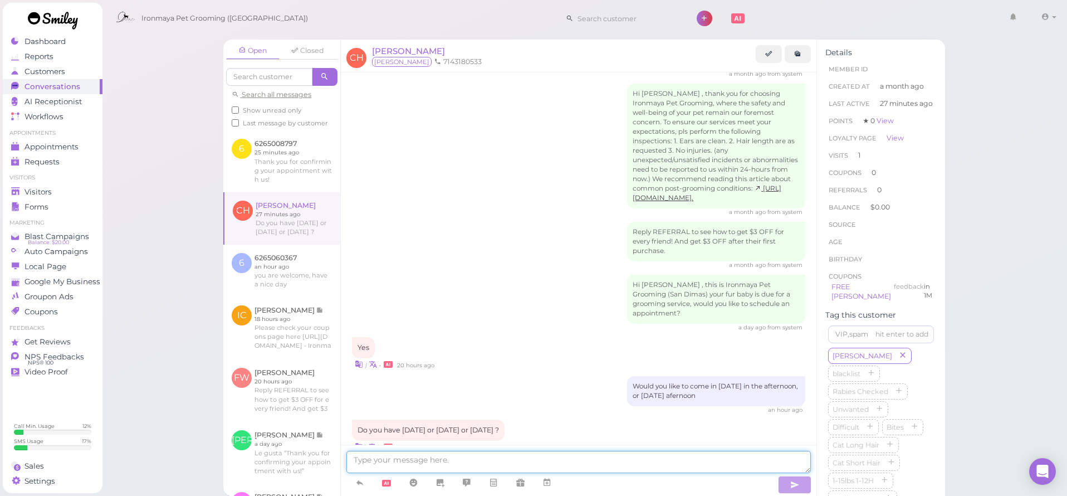
click at [469, 457] on textarea at bounding box center [578, 462] width 465 height 22
type textarea "yes, what time on friday"
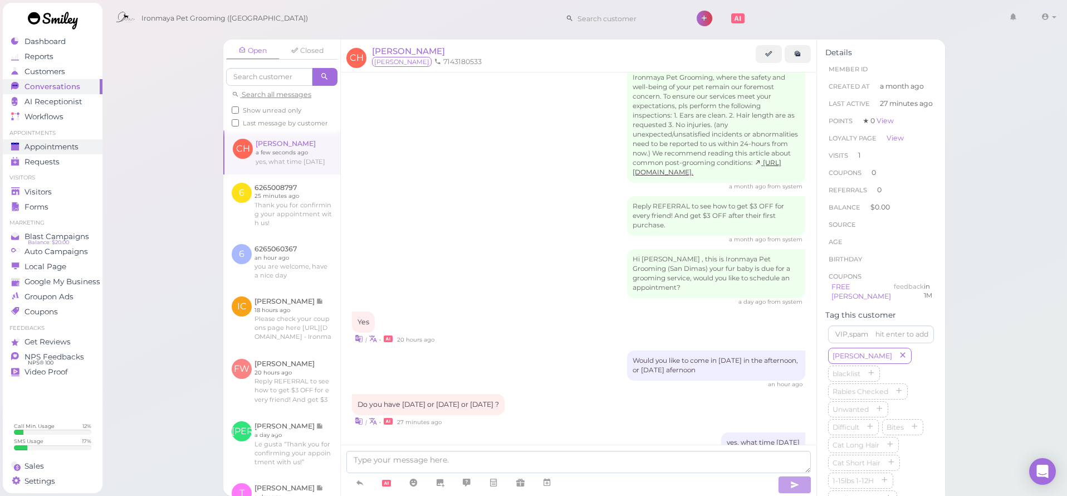
click at [73, 148] on span "Appointments" at bounding box center [52, 146] width 54 height 9
